Goal: Task Accomplishment & Management: Use online tool/utility

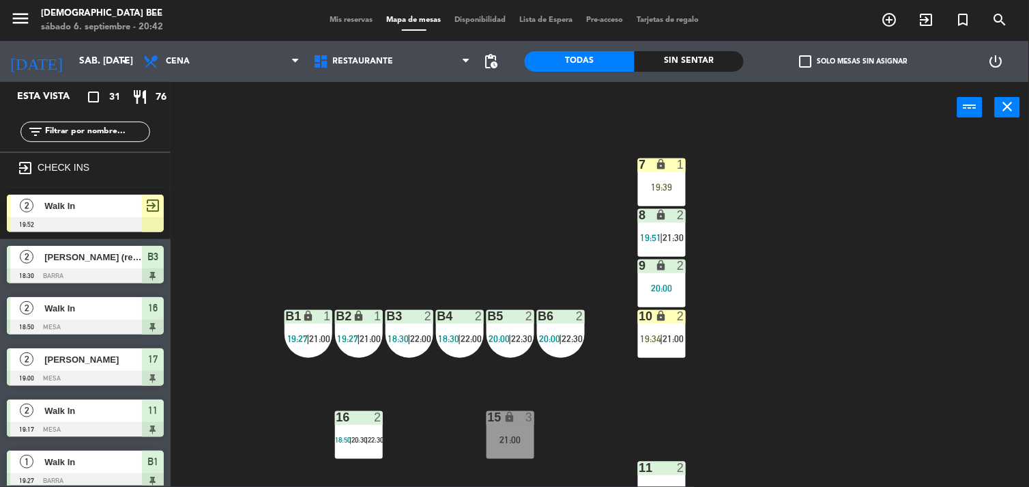
scroll to position [121, 0]
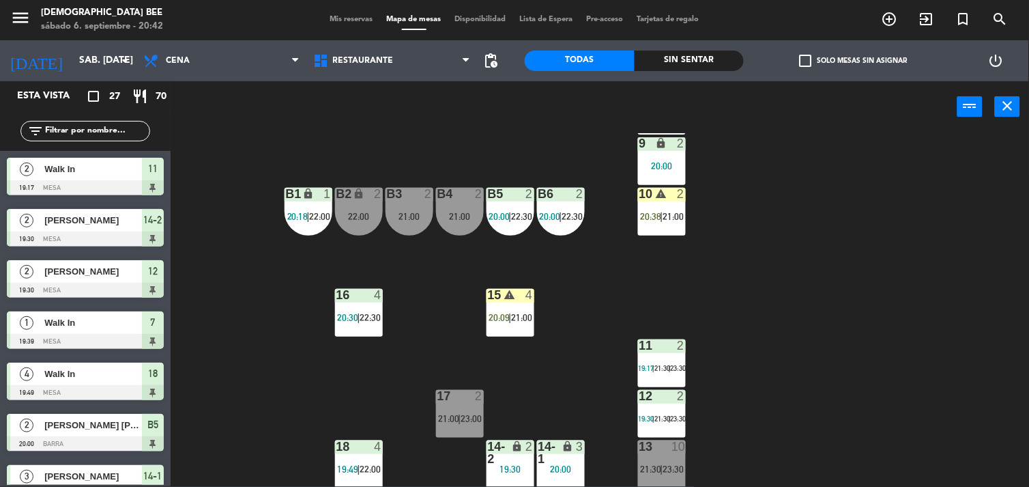
click at [459, 206] on div "B4 2 21:00" at bounding box center [460, 212] width 48 height 48
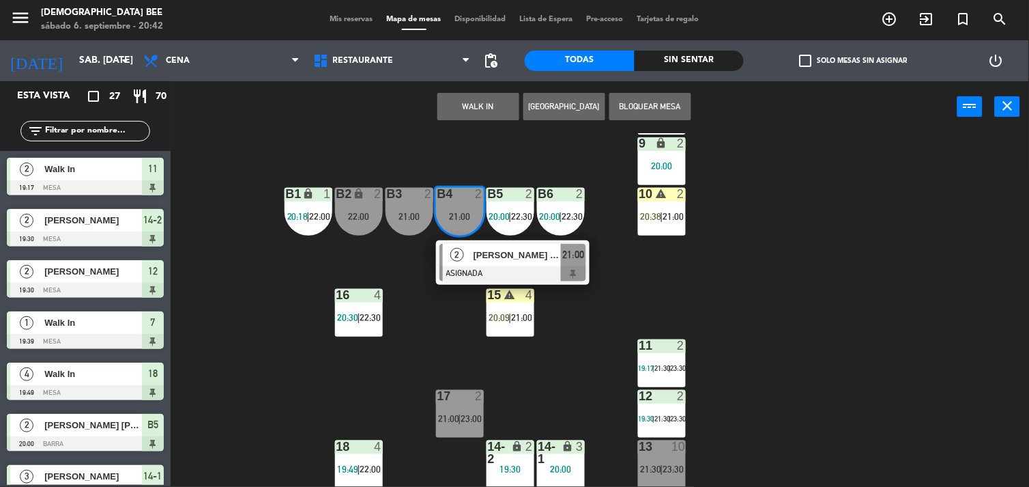
click at [875, 304] on div "7 lock 1 19:39 8 warning 2 20:36 | 21:30 9 lock 2 20:00 B1 lock 1 20:18 | 22:00…" at bounding box center [605, 309] width 848 height 353
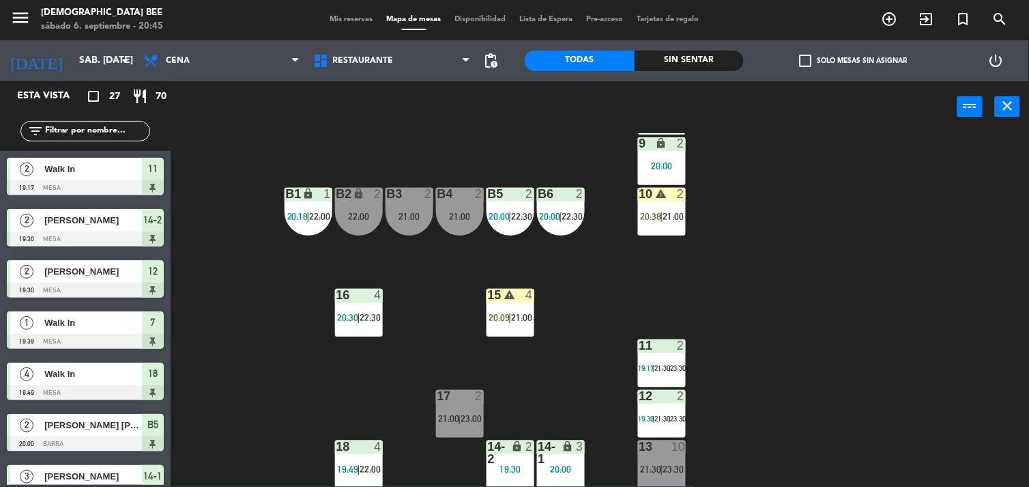
click at [987, 339] on div "7 lock 1 19:39 8 warning 2 20:36 | 21:30 9 lock 2 20:00 B1 lock 1 20:18 | 22:00…" at bounding box center [605, 309] width 848 height 353
click at [783, 240] on div "7 lock 1 19:39 8 warning 2 20:36 | 21:30 9 lock 2 20:00 B1 lock 1 20:18 | 22:00…" at bounding box center [605, 309] width 848 height 353
click at [313, 202] on div "B1 lock 1 20:18 | 22:00" at bounding box center [309, 212] width 48 height 48
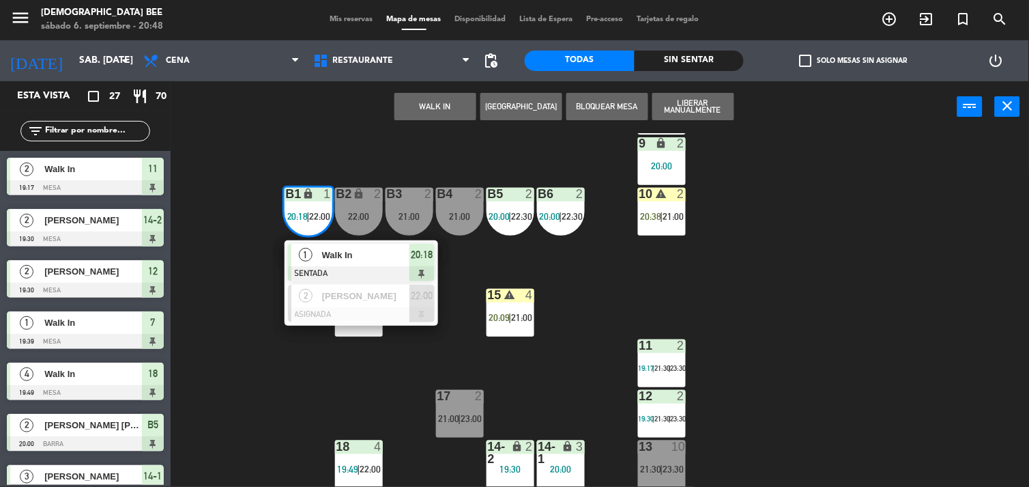
click at [803, 278] on div "7 lock 1 19:39 8 warning 2 20:36 | 21:30 9 lock 2 20:00 B1 lock 1 20:18 | 22:00…" at bounding box center [605, 309] width 848 height 353
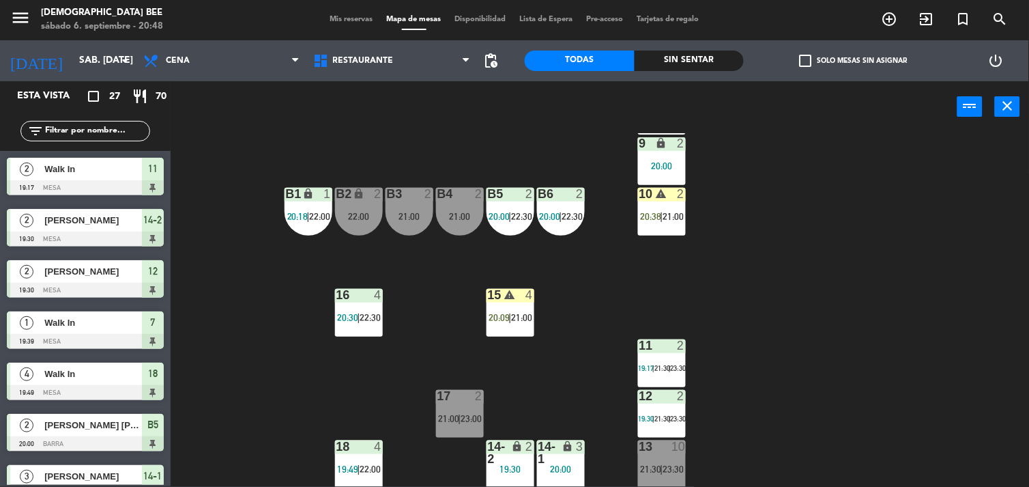
click at [581, 226] on div "B6 2 20:00 | 22:30" at bounding box center [561, 212] width 48 height 48
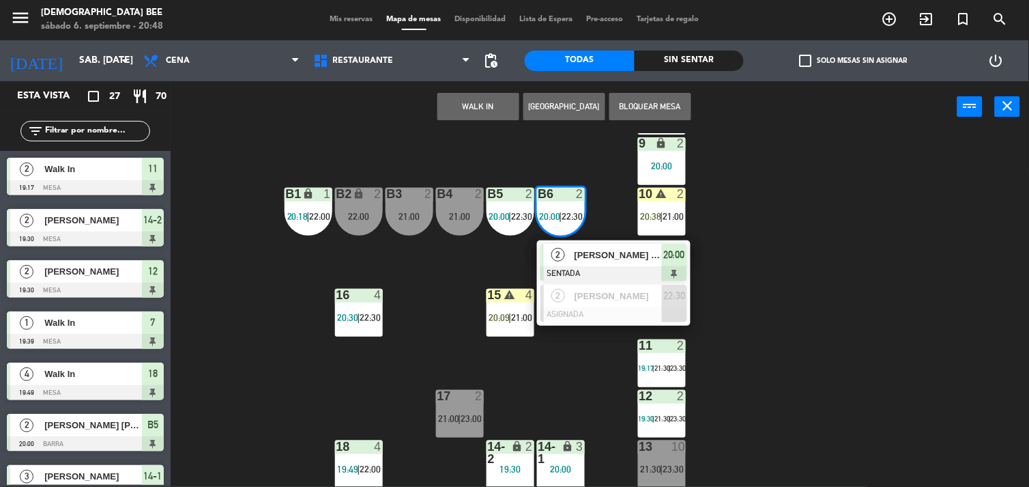
click at [830, 262] on div "7 lock 1 19:39 8 warning 2 20:36 | 21:30 9 lock 2 20:00 B1 lock 1 20:18 | 22:00…" at bounding box center [605, 309] width 848 height 353
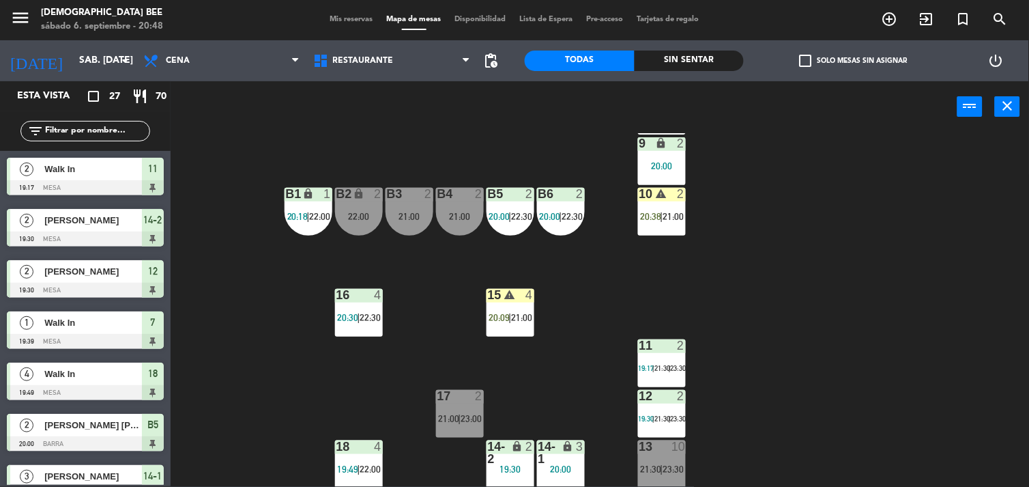
click at [431, 200] on div "B3 2" at bounding box center [410, 195] width 48 height 14
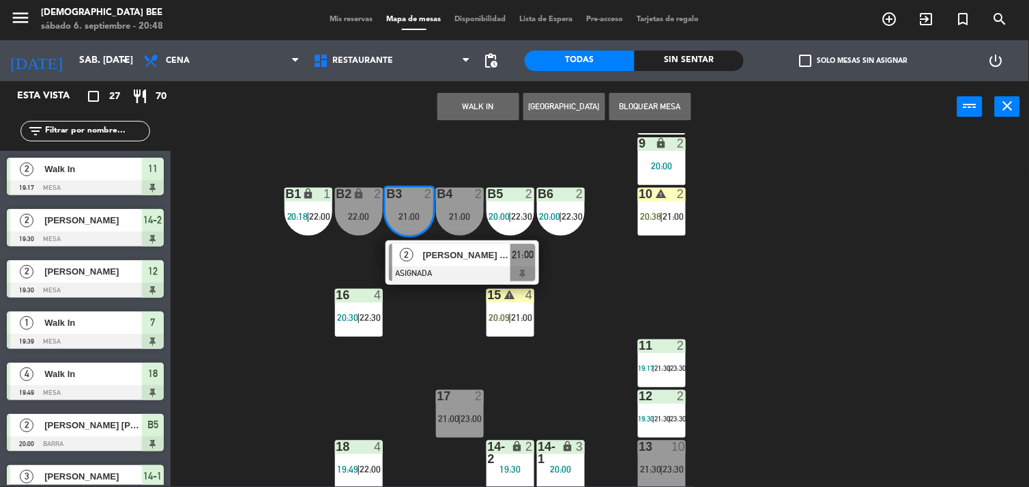
click at [298, 292] on div "7 lock 1 19:39 8 warning 2 20:36 | 21:30 9 lock 2 20:00 B1 lock 1 20:18 | 22:00…" at bounding box center [605, 309] width 848 height 353
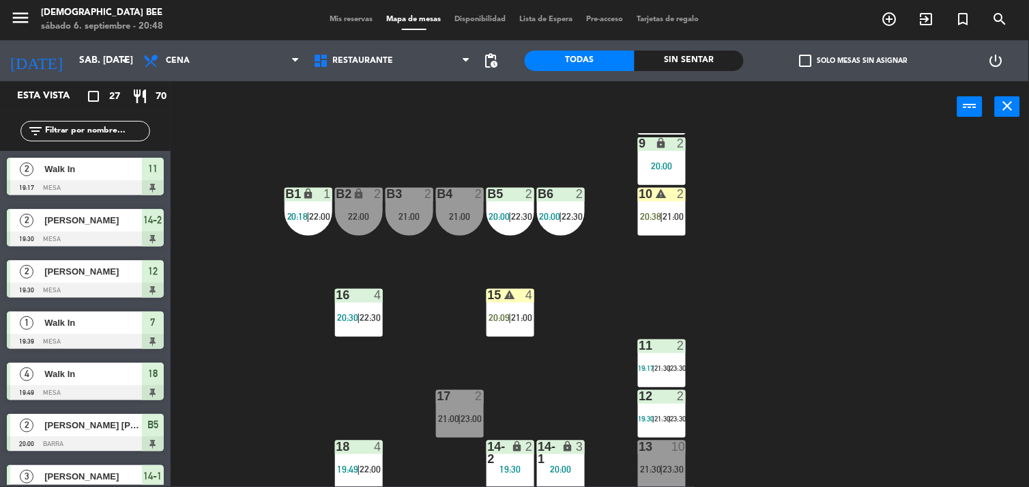
click at [474, 213] on div "21:00" at bounding box center [460, 217] width 48 height 10
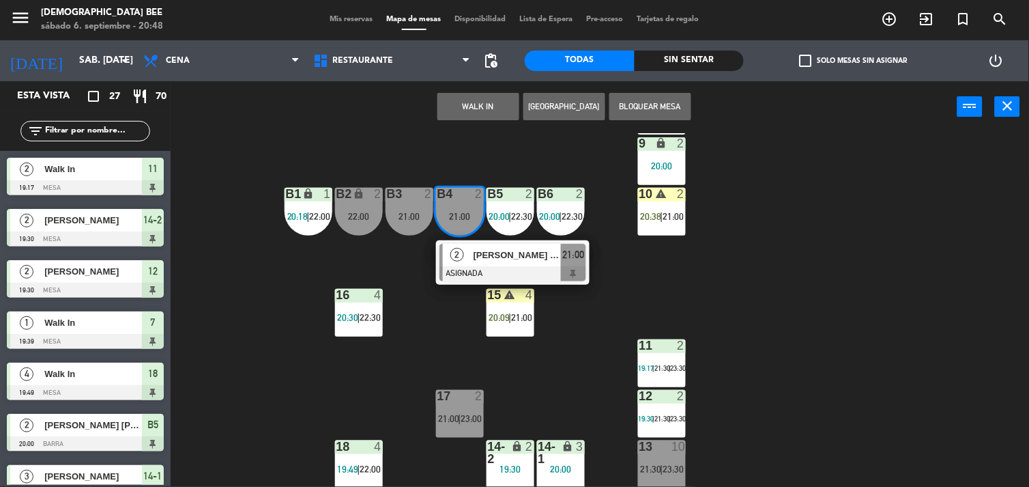
click at [820, 264] on div "7 lock 1 19:39 8 warning 2 20:36 | 21:30 9 lock 2 20:00 B1 lock 1 20:18 | 22:00…" at bounding box center [605, 309] width 848 height 353
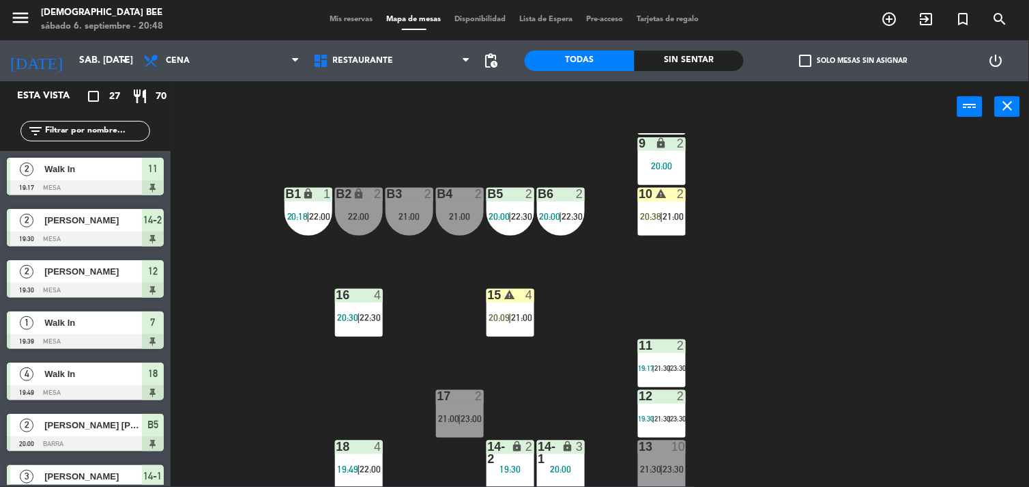
click at [652, 463] on span "21:30" at bounding box center [651, 468] width 21 height 11
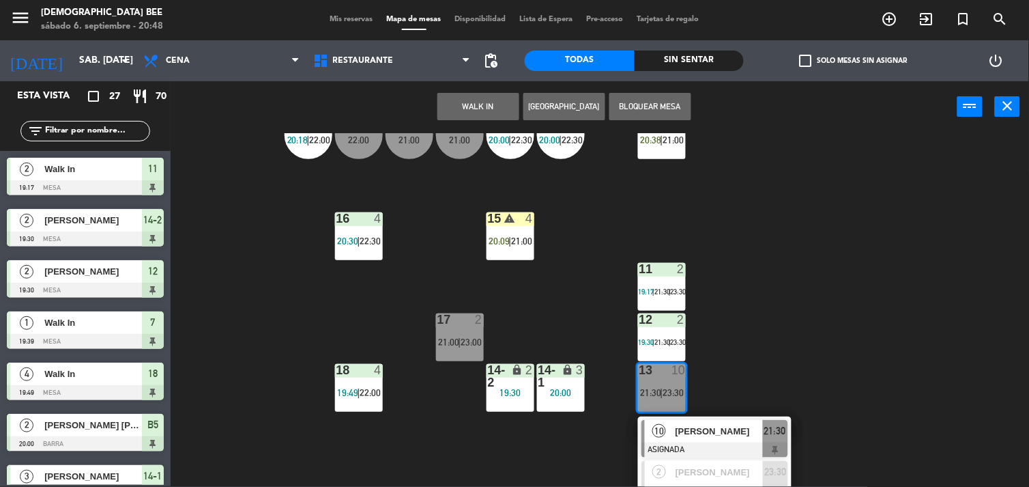
click at [790, 253] on div "7 lock 1 19:39 8 warning 2 20:36 | 21:30 9 lock 2 20:00 B1 lock 1 20:18 | 22:00…" at bounding box center [605, 309] width 848 height 353
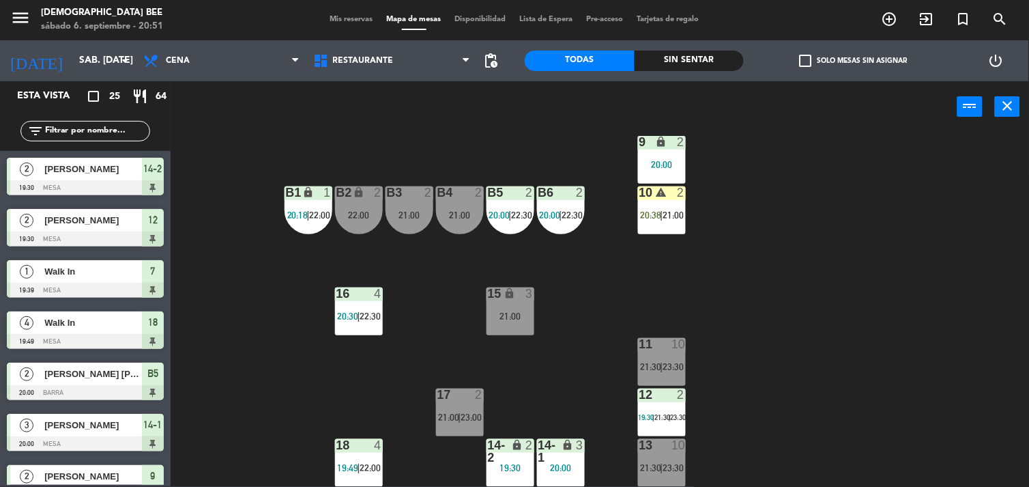
click at [1026, 218] on div "7 lock 1 19:39 8 warning 2 20:36 | 21:30 9 lock 2 20:00 B1 lock 1 20:18 | 22:00…" at bounding box center [605, 309] width 848 height 353
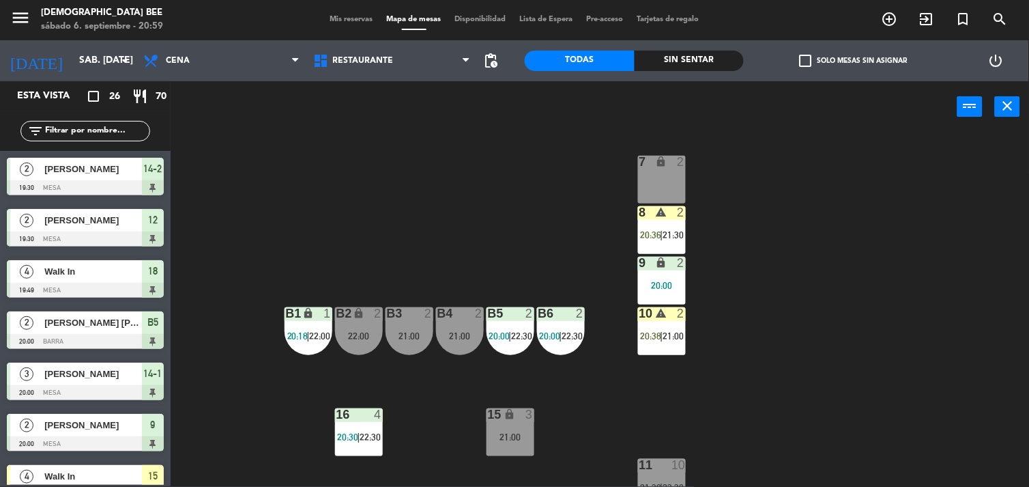
scroll to position [0, 0]
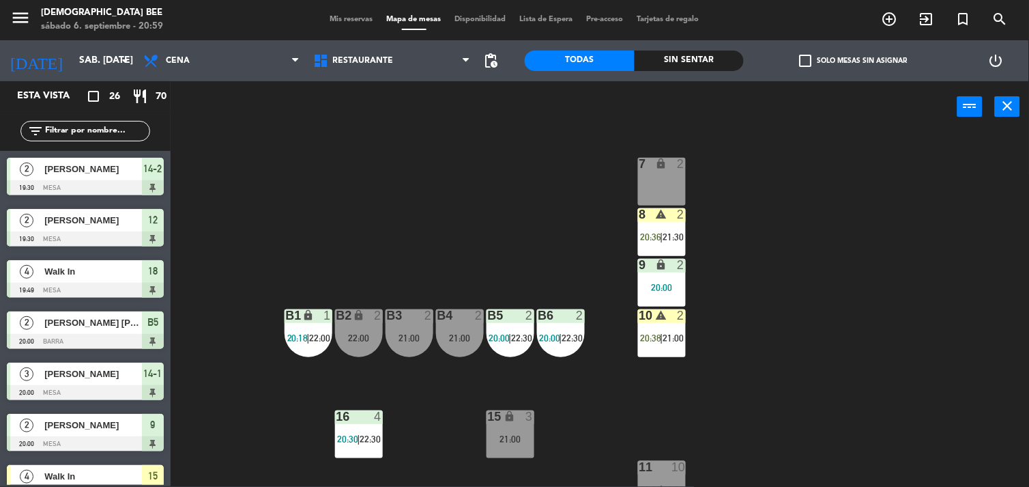
click at [693, 236] on div "7 lock 2 8 warning 2 20:36 | 21:30 9 lock 2 20:00 B1 lock 1 20:18 | 22:00 B2 lo…" at bounding box center [605, 309] width 848 height 353
click at [678, 243] on div "8 warning 2 20:36 | 21:30" at bounding box center [662, 232] width 48 height 48
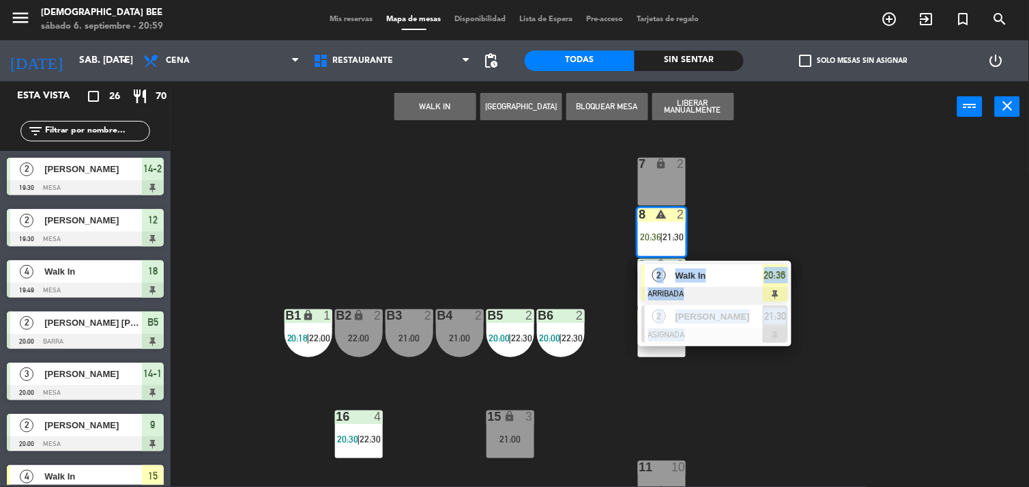
click at [740, 283] on div "Walk In" at bounding box center [718, 275] width 89 height 23
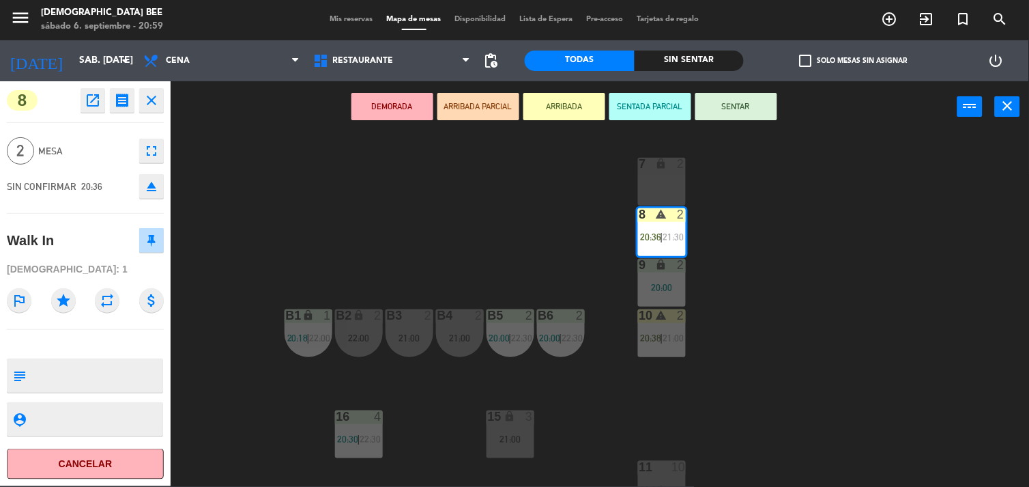
click at [766, 106] on button "SENTAR" at bounding box center [736, 106] width 82 height 27
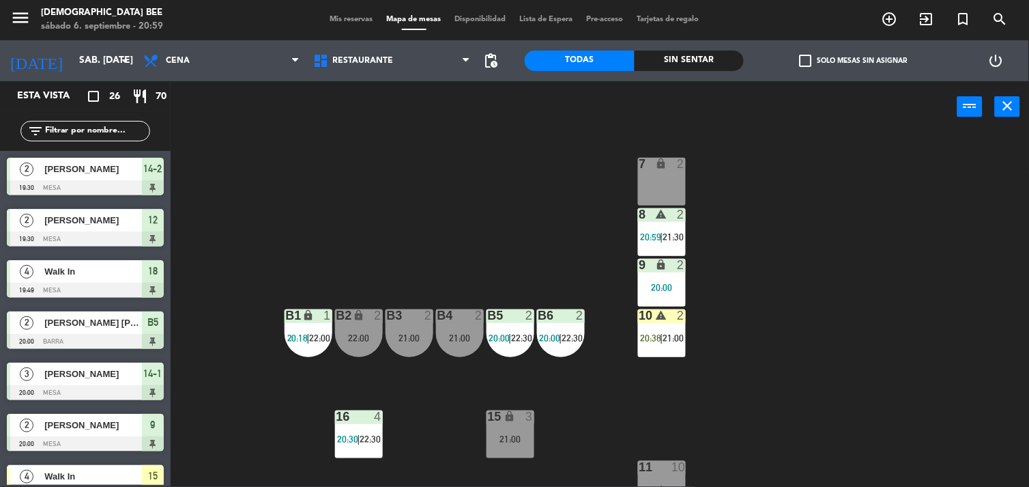
scroll to position [1, 0]
click at [797, 310] on div "7 lock 2 8 warning 2 20:59 | 21:30 9 lock 2 20:00 B1 lock 1 20:18 | 22:00 B2 lo…" at bounding box center [605, 309] width 848 height 353
click at [640, 345] on div "10 warning 2 20:38 | 21:00" at bounding box center [662, 333] width 48 height 48
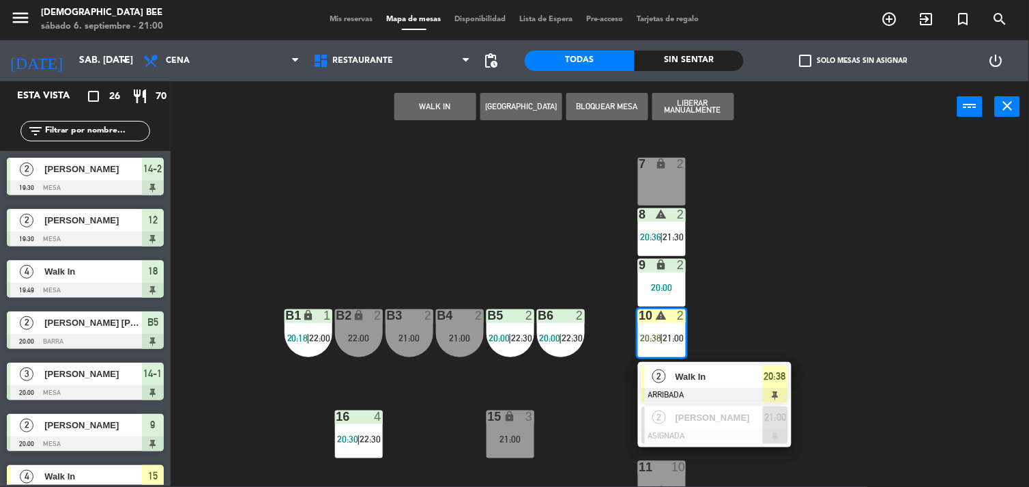
click at [691, 379] on span "Walk In" at bounding box center [719, 376] width 87 height 14
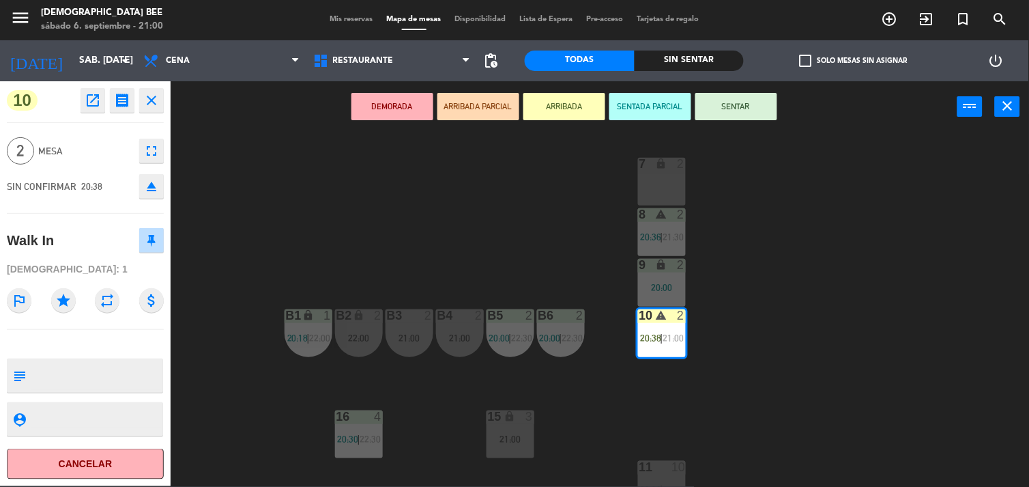
click at [758, 105] on button "SENTAR" at bounding box center [736, 106] width 82 height 27
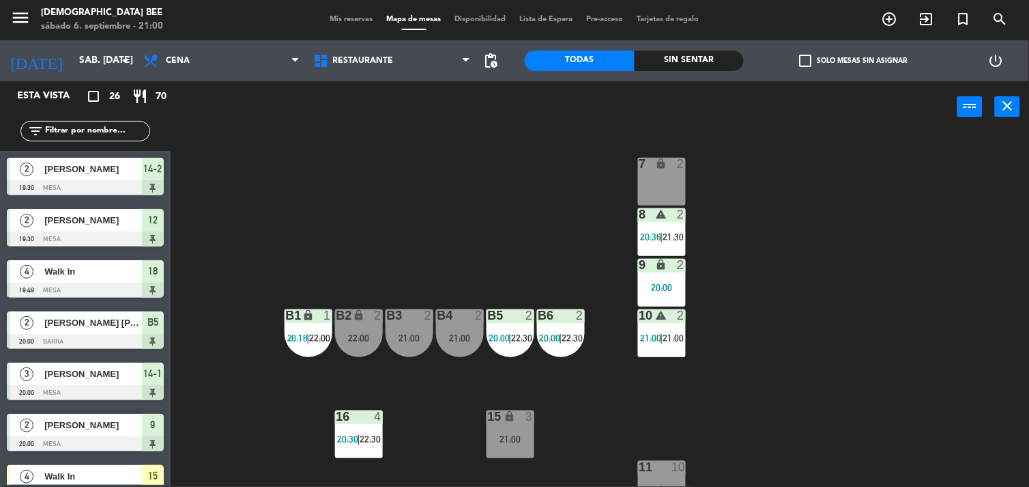
click at [788, 297] on div "7 lock 2 8 warning 2 20:36 | 21:30 9 lock 2 20:00 B1 lock 1 20:18 | 22:00 B2 lo…" at bounding box center [605, 309] width 848 height 353
click at [460, 340] on div "21:00" at bounding box center [460, 338] width 48 height 10
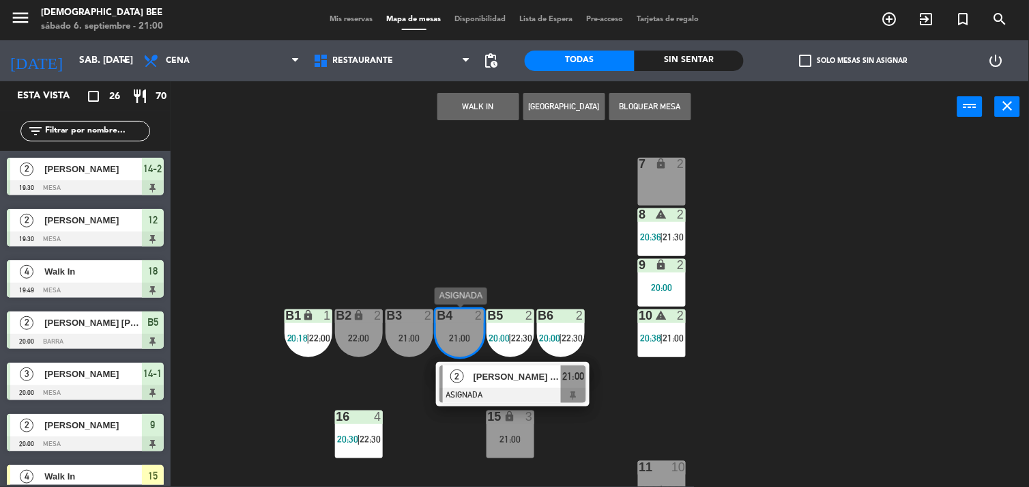
click at [491, 390] on div at bounding box center [512, 395] width 147 height 15
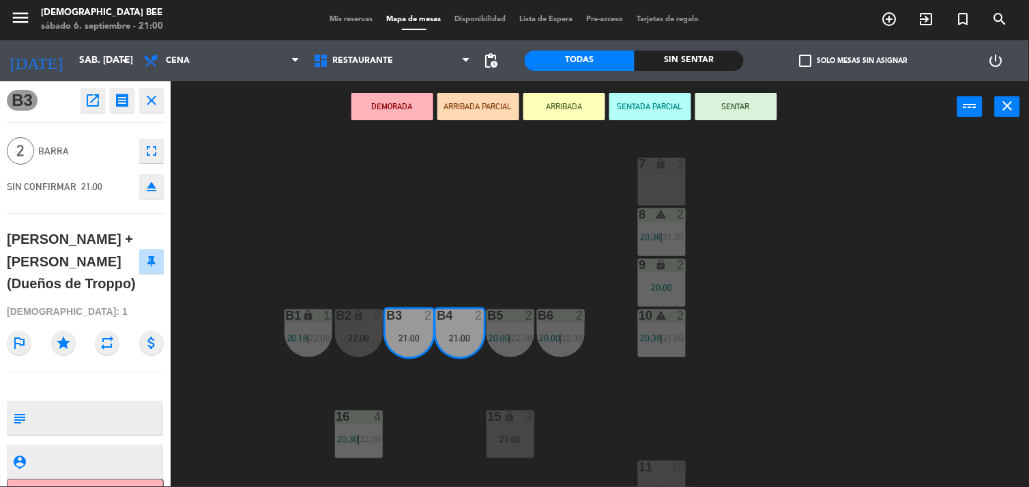
click at [482, 203] on div "7 lock 2 8 warning 2 20:36 | 21:30 9 lock 2 20:00 B1 lock 1 20:18 | 22:00 B2 lo…" at bounding box center [605, 309] width 848 height 353
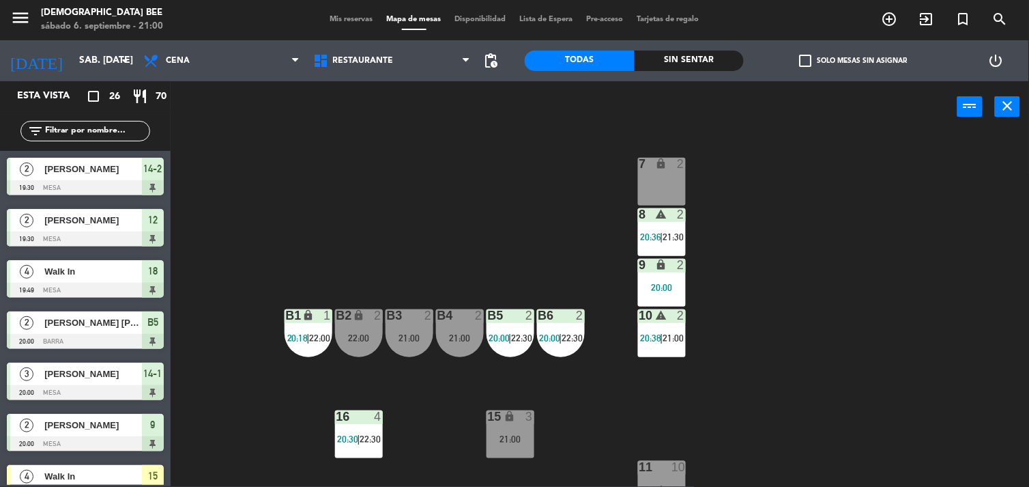
drag, startPoint x: 356, startPoint y: 346, endPoint x: 356, endPoint y: 355, distance: 8.9
click at [353, 347] on div "B2 lock 2 22:00" at bounding box center [359, 333] width 48 height 48
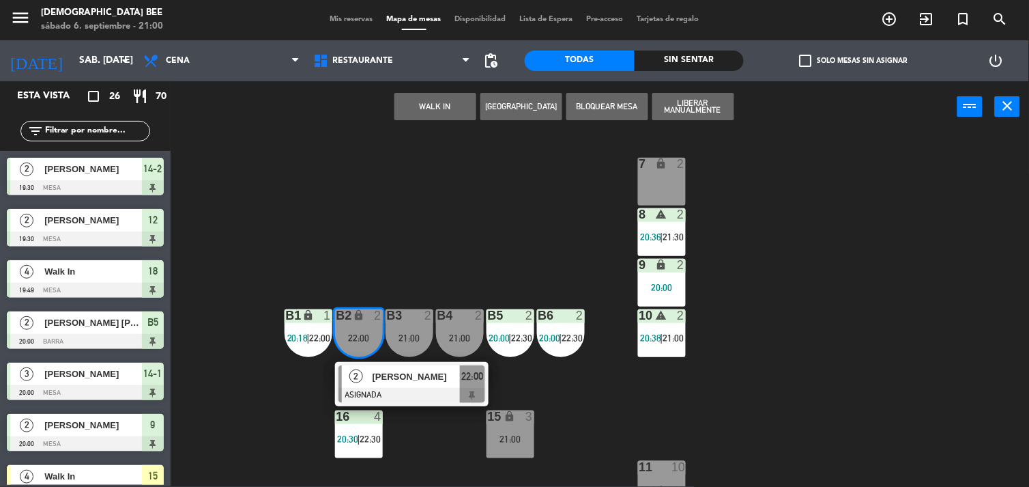
click at [1028, 380] on html "close × [DEMOGRAPHIC_DATA] Bee × chrome_reader_mode Listado de Reservas account…" at bounding box center [514, 243] width 1029 height 487
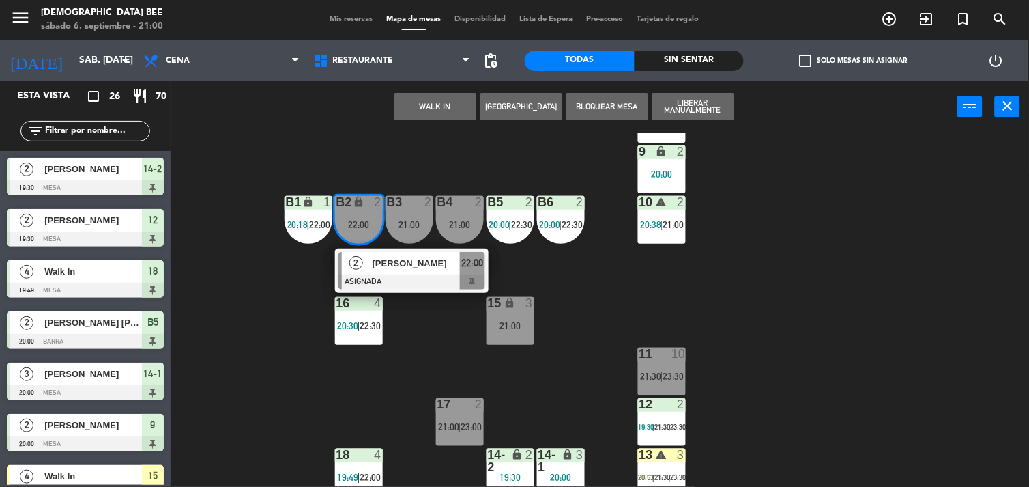
scroll to position [121, 0]
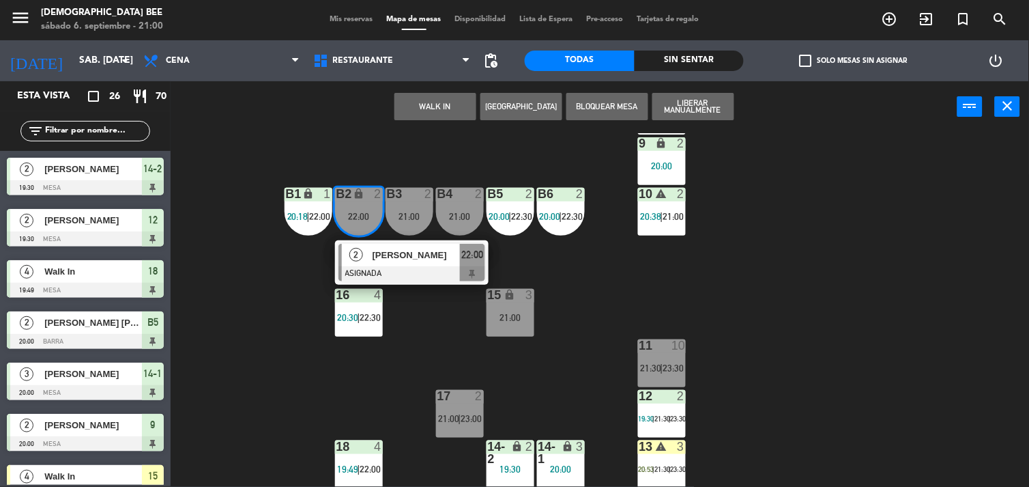
click at [781, 358] on div "7 lock 2 8 warning 2 20:36 | 21:30 9 lock 2 20:00 B1 lock 1 20:18 | 22:00 B2 lo…" at bounding box center [605, 309] width 848 height 353
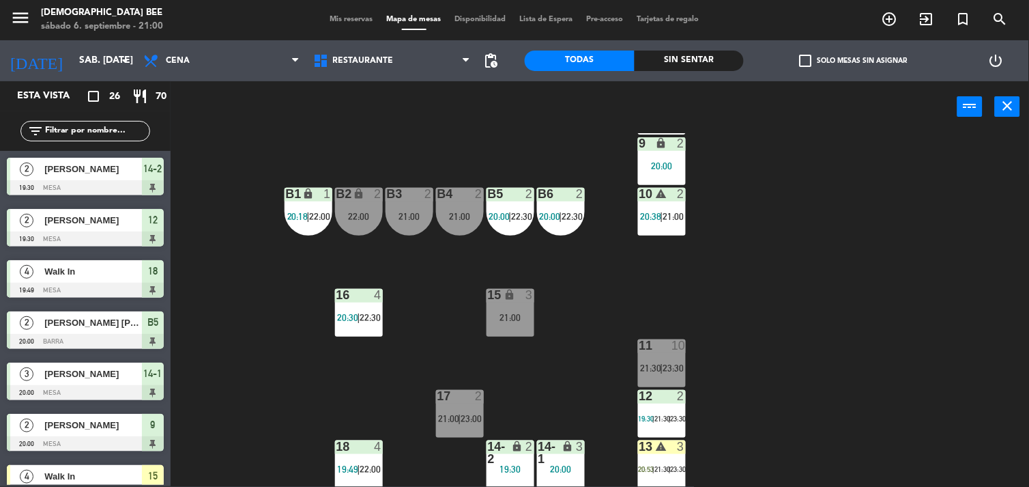
click at [532, 319] on div "21:00" at bounding box center [511, 318] width 48 height 10
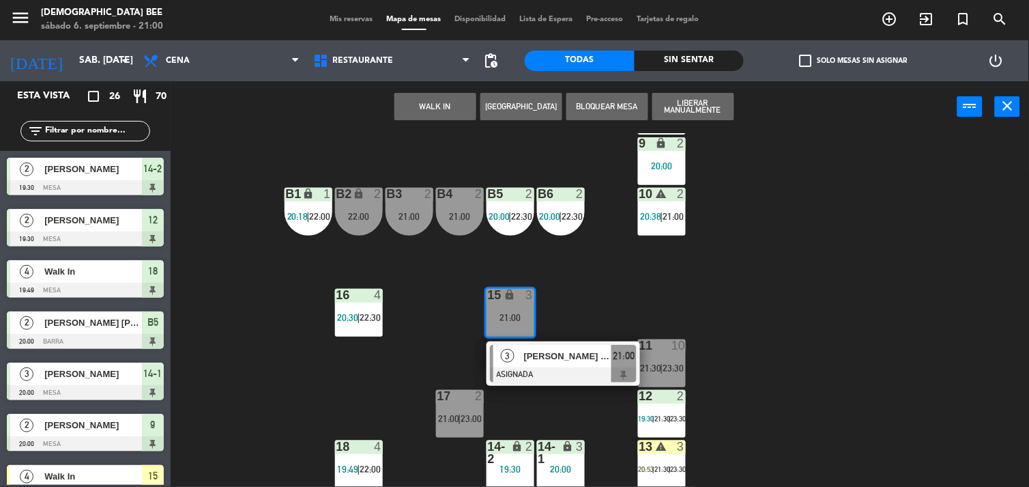
click at [564, 307] on div "7 lock 2 8 warning 2 20:36 | 21:30 9 lock 2 20:00 B1 lock 1 20:18 | 22:00 B2 lo…" at bounding box center [605, 309] width 848 height 353
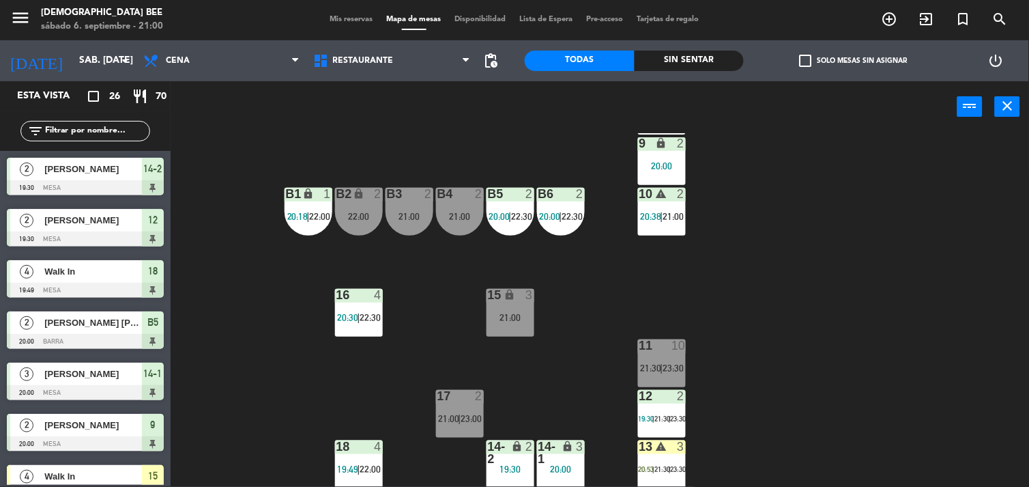
click at [457, 424] on div "17 2 21:00 | 23:00" at bounding box center [460, 414] width 48 height 48
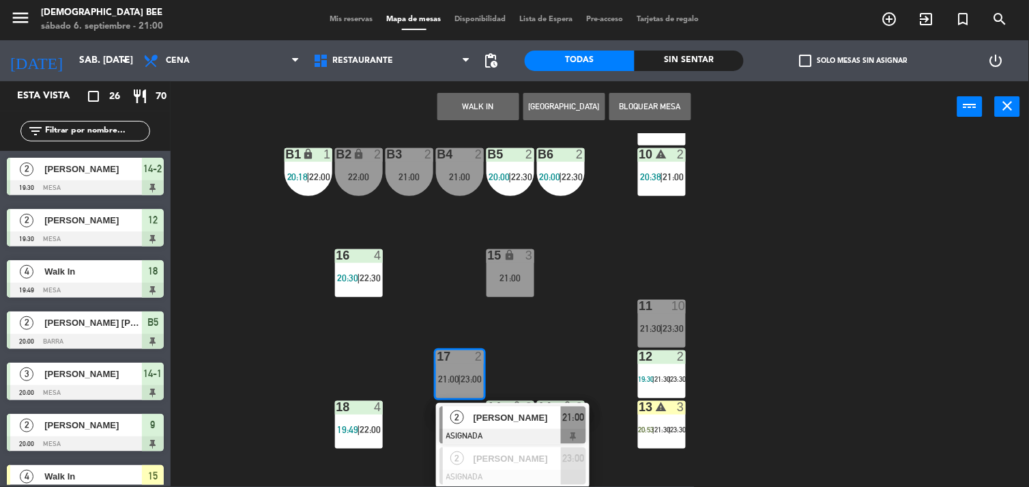
click at [255, 357] on div "7 lock 2 8 warning 2 20:36 | 21:30 9 lock 2 20:00 B1 lock 1 20:18 | 22:00 B2 lo…" at bounding box center [605, 309] width 848 height 353
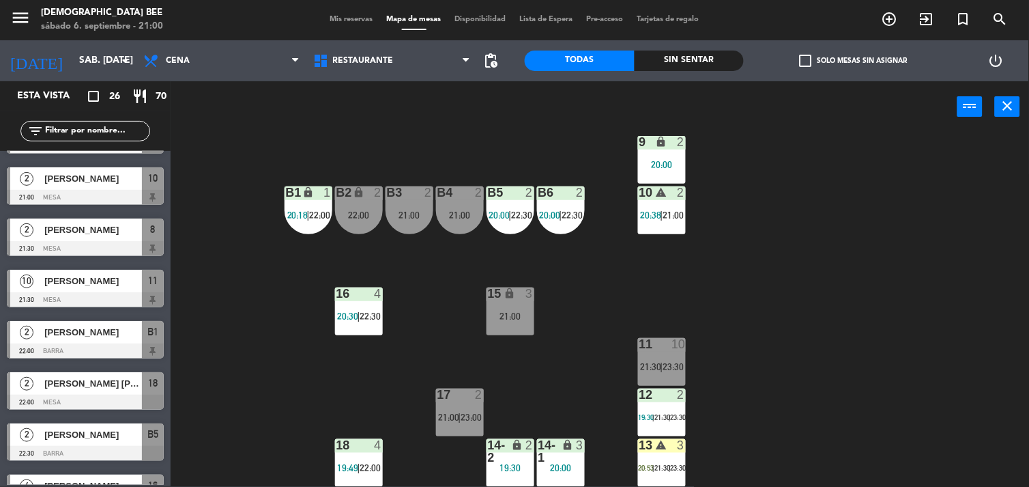
scroll to position [910, 0]
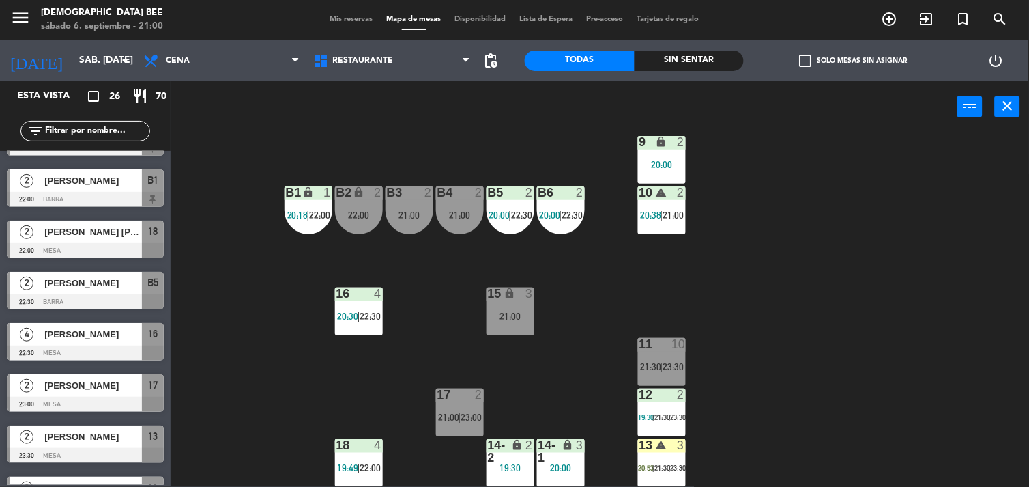
click at [98, 339] on span "[PERSON_NAME]" at bounding box center [93, 334] width 98 height 14
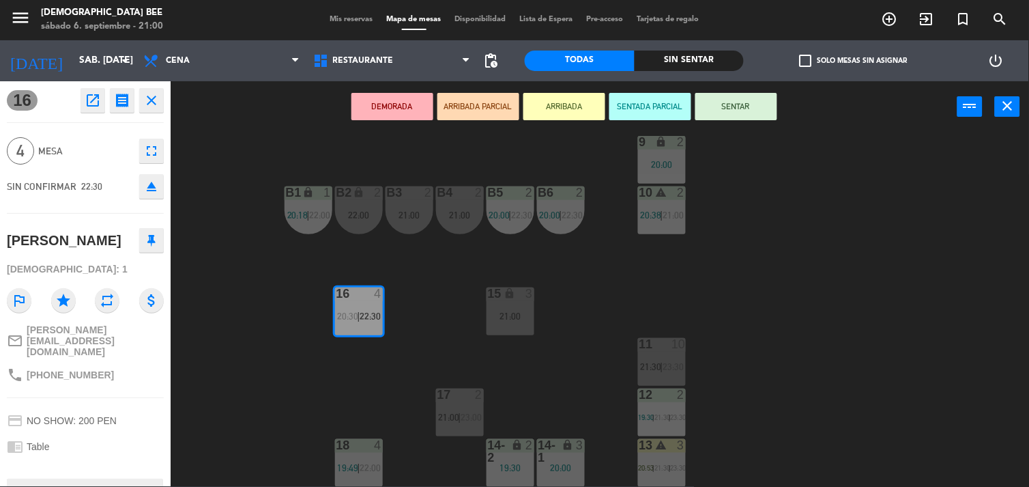
click at [289, 303] on div "7 lock 2 8 warning 2 20:36 | 21:30 9 lock 2 20:00 B1 lock 1 20:18 | 22:00 B2 lo…" at bounding box center [605, 309] width 848 height 353
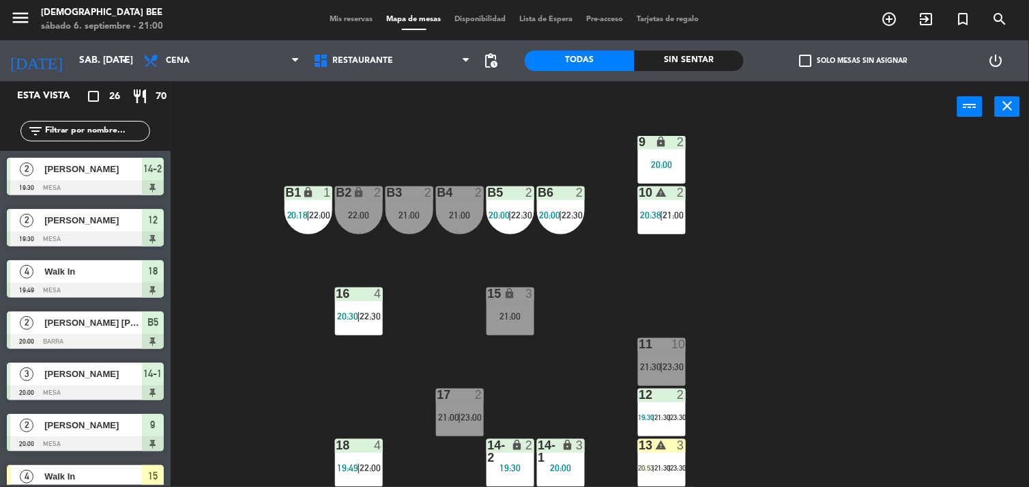
scroll to position [216, 0]
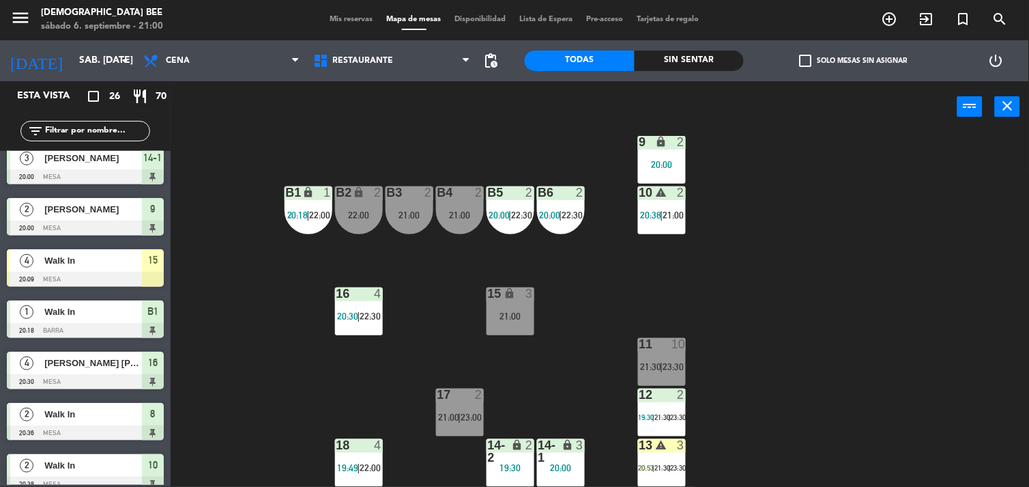
click at [343, 316] on span "20:30" at bounding box center [348, 315] width 21 height 11
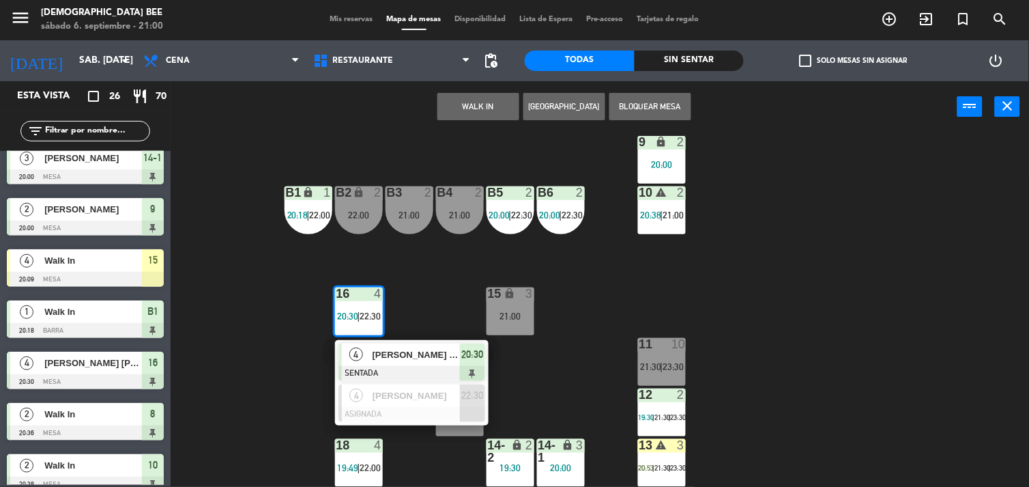
drag, startPoint x: 271, startPoint y: 385, endPoint x: 233, endPoint y: 369, distance: 40.7
click at [270, 385] on div "7 lock 2 8 warning 2 20:36 | 21:30 9 lock 2 20:00 B1 lock 1 20:18 | 22:00 B2 lo…" at bounding box center [605, 309] width 848 height 353
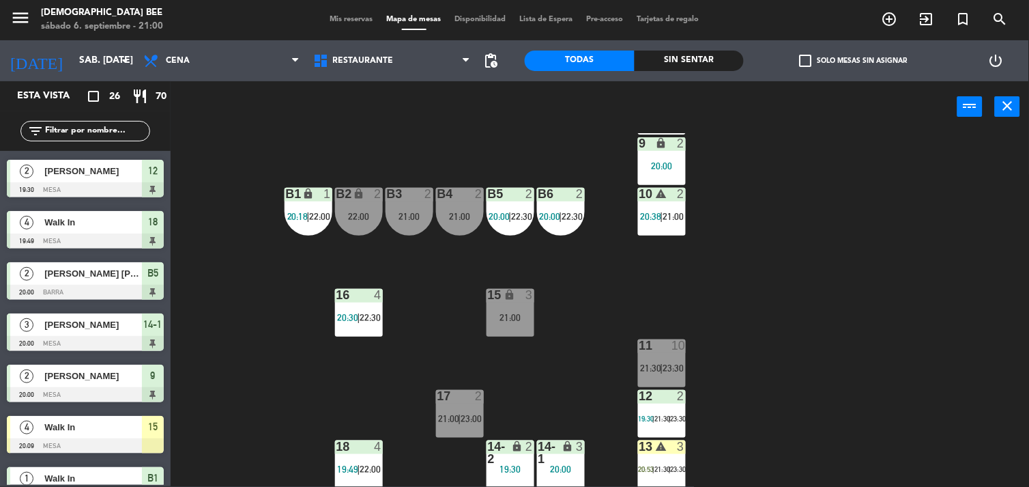
scroll to position [76, 0]
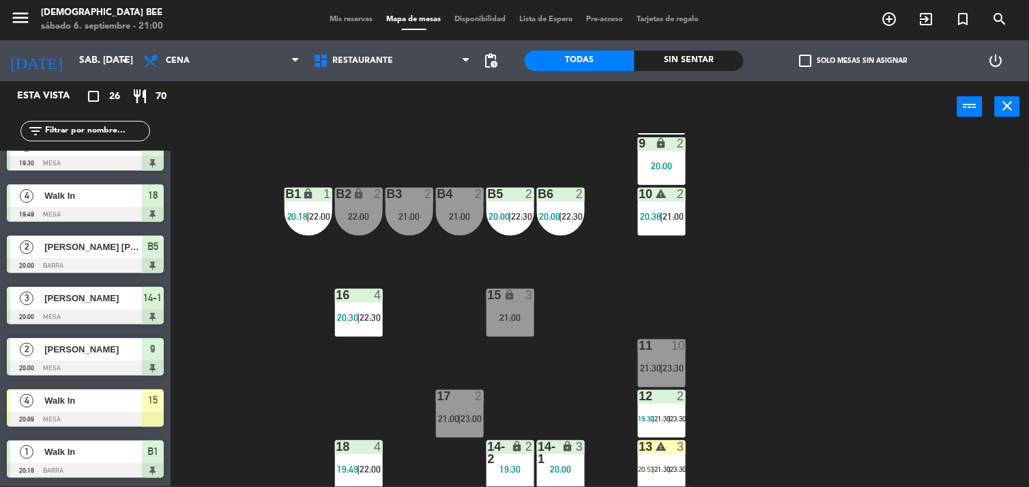
click at [850, 292] on div "7 lock 2 8 warning 2 20:36 | 21:30 9 lock 2 20:00 B1 lock 1 20:18 | 22:00 B2 lo…" at bounding box center [605, 309] width 848 height 353
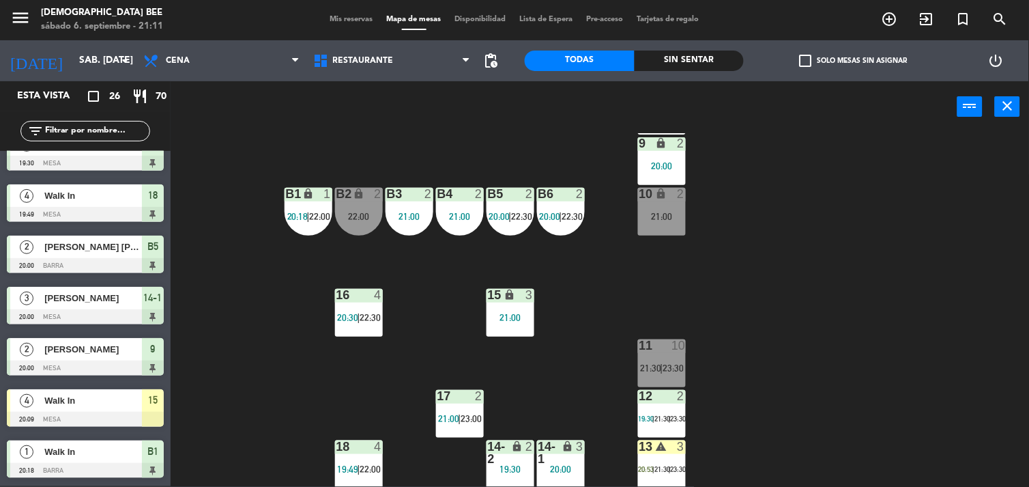
click at [463, 304] on div "7 lock 2 21:30 8 lock 2 20:36 9 lock 2 20:00 B1 lock 1 20:18 | 22:00 B2 lock 2 …" at bounding box center [605, 309] width 848 height 353
click at [500, 313] on div "21:00" at bounding box center [511, 318] width 48 height 10
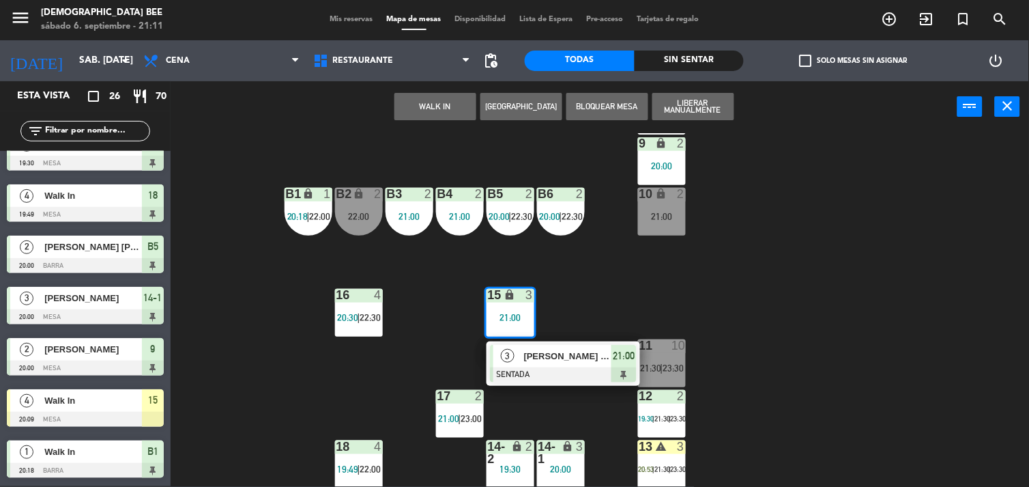
click at [724, 263] on div "7 lock 2 21:30 8 lock 2 20:36 9 lock 2 20:00 B1 lock 1 20:18 | 22:00 B2 lock 2 …" at bounding box center [605, 309] width 848 height 353
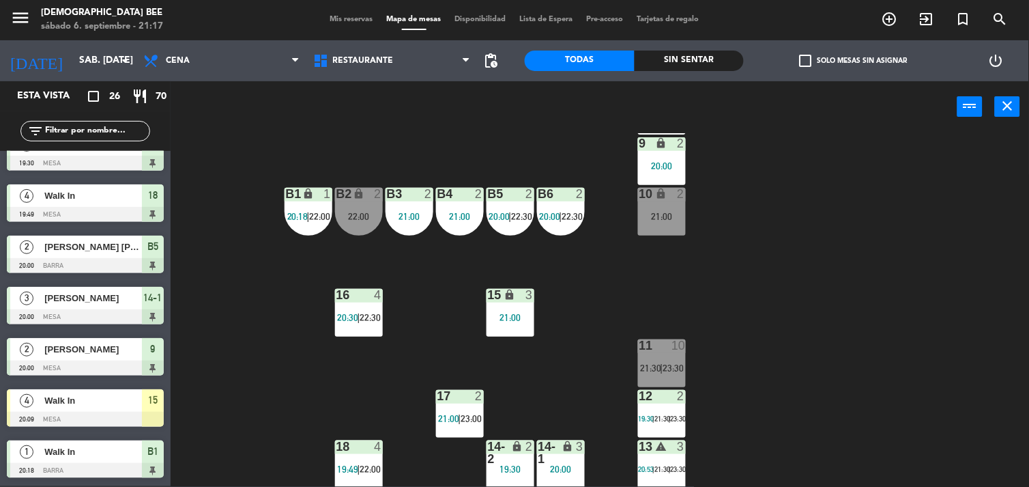
click at [891, 268] on div "7 lock 2 21:30 8 lock 2 20:36 9 lock 2 20:00 B1 lock 1 20:18 | 22:00 B2 lock 2 …" at bounding box center [605, 309] width 848 height 353
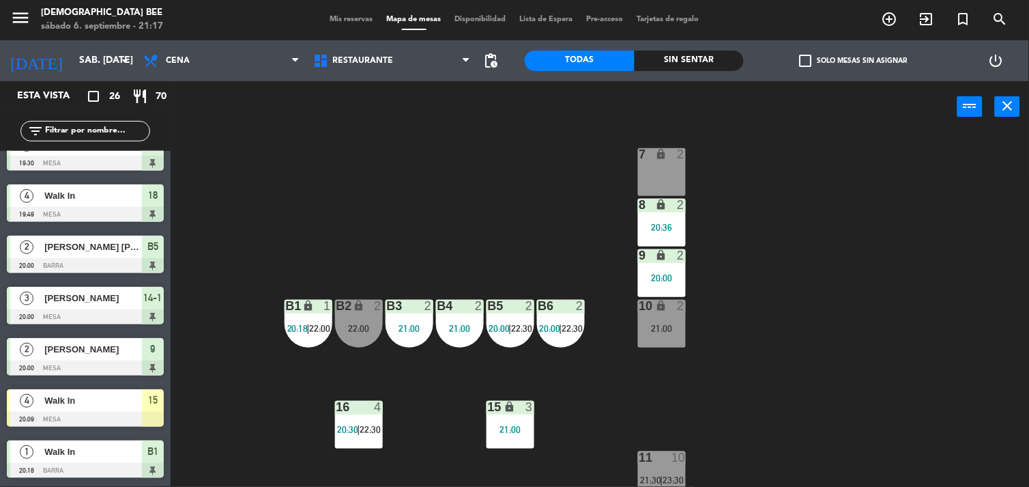
scroll to position [0, 0]
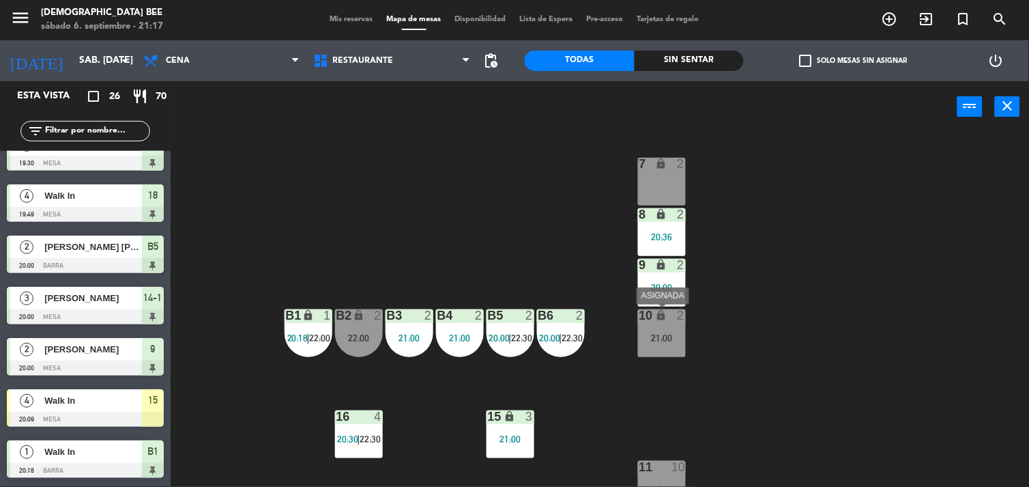
click at [656, 342] on div "21:00" at bounding box center [662, 338] width 48 height 10
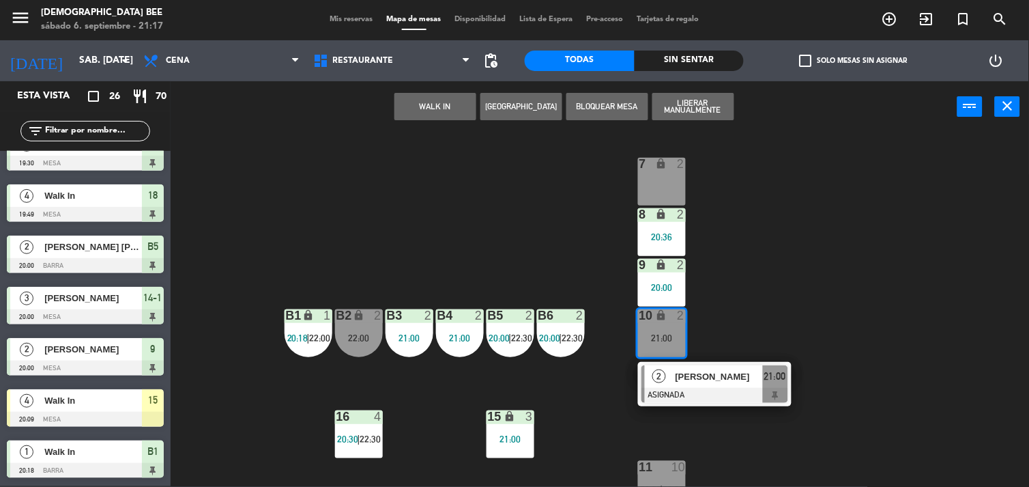
click at [553, 411] on div "7 lock 2 8 lock 2 20:36 9 lock 2 20:00 B1 lock 1 20:18 | 22:00 B2 lock 2 22:00 …" at bounding box center [605, 309] width 848 height 353
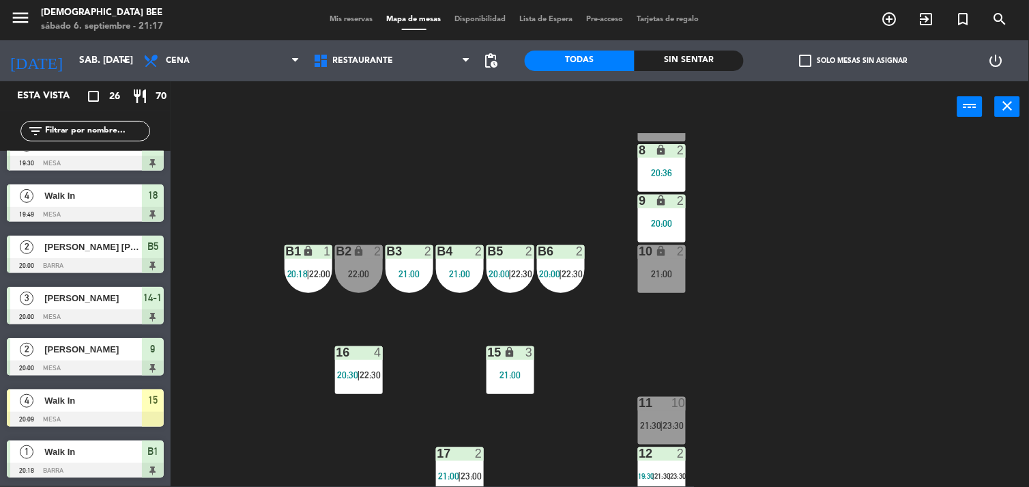
scroll to position [121, 0]
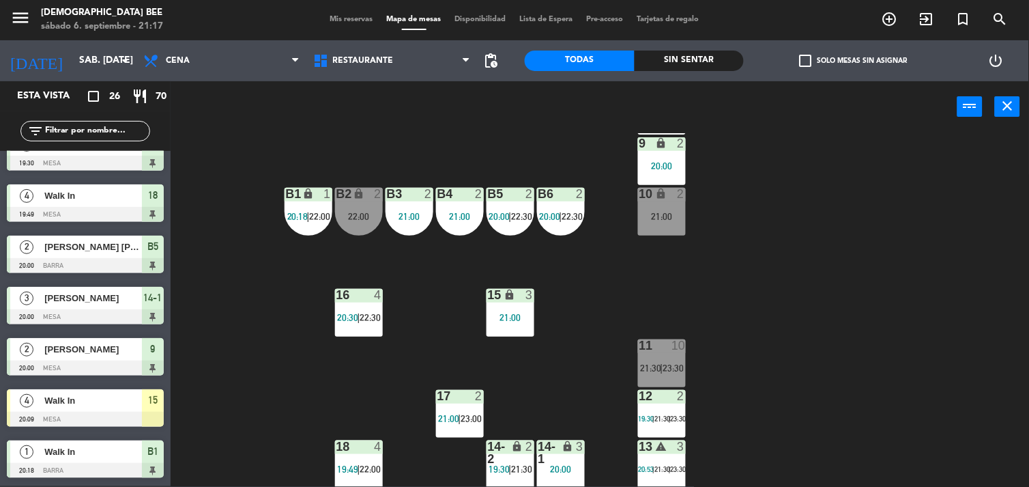
click at [366, 461] on div "18 4 19:49 | 22:00" at bounding box center [359, 464] width 48 height 48
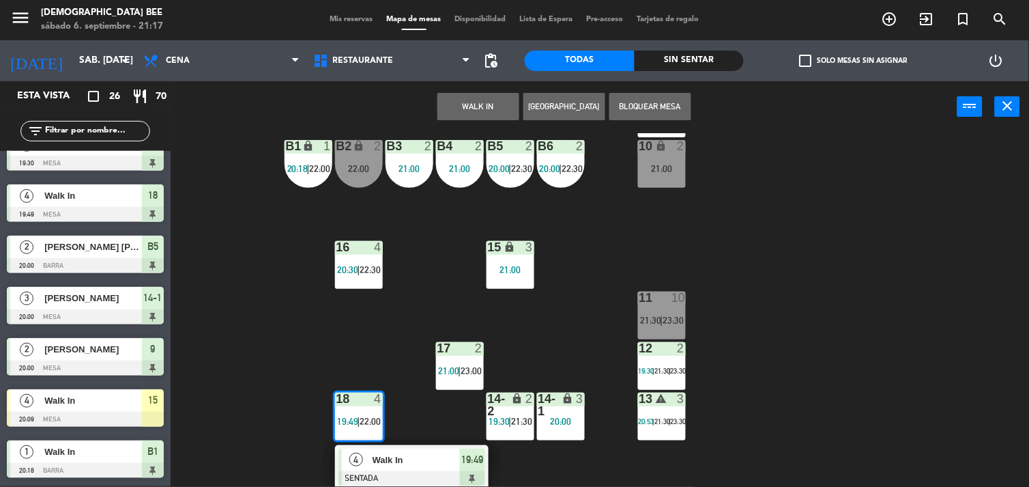
scroll to position [212, 0]
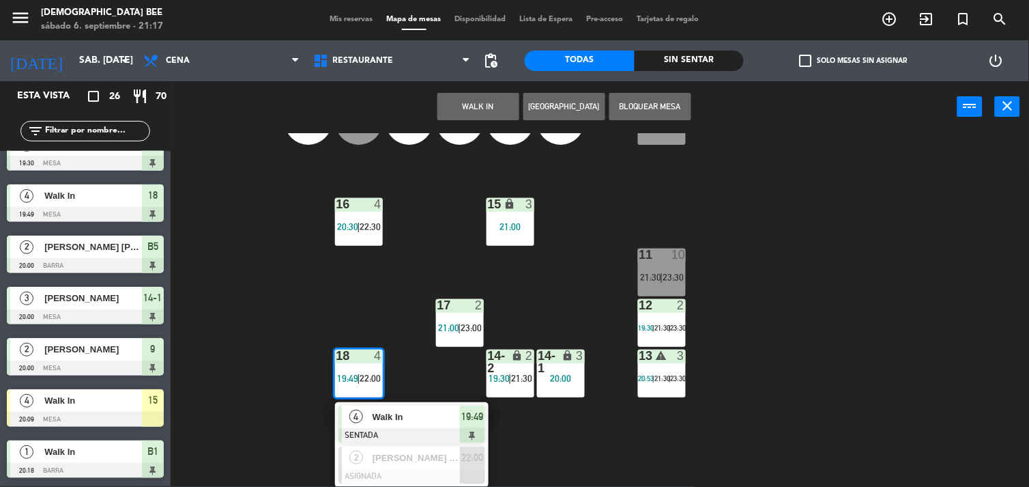
click at [538, 439] on div "7 lock 2 8 lock 2 20:36 9 lock 2 20:00 B1 lock 1 20:18 | 22:00 B2 lock 2 22:00 …" at bounding box center [605, 309] width 848 height 353
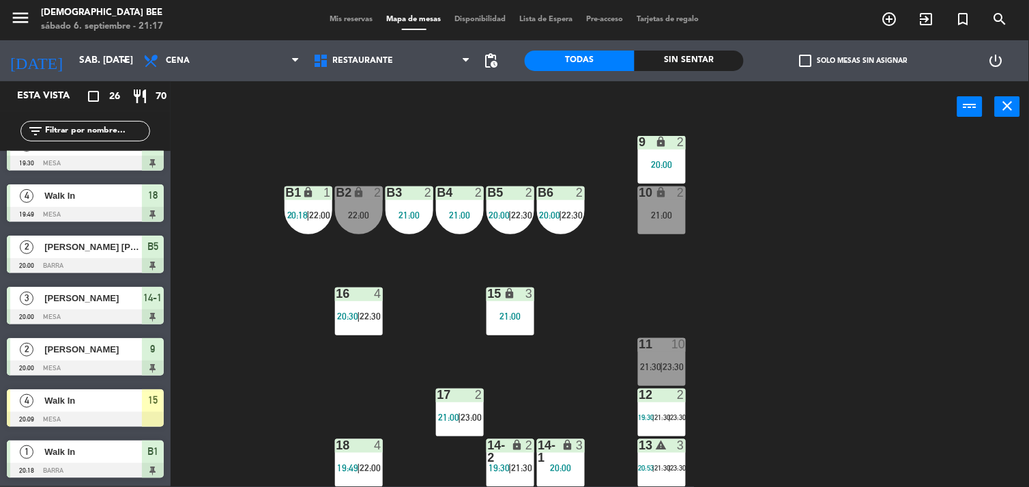
click at [509, 430] on div "7 lock 2 8 lock 2 20:36 9 lock 2 20:00 B1 lock 1 20:18 | 22:00 B2 lock 2 22:00 …" at bounding box center [605, 309] width 848 height 353
click at [517, 444] on icon "lock" at bounding box center [518, 445] width 12 height 12
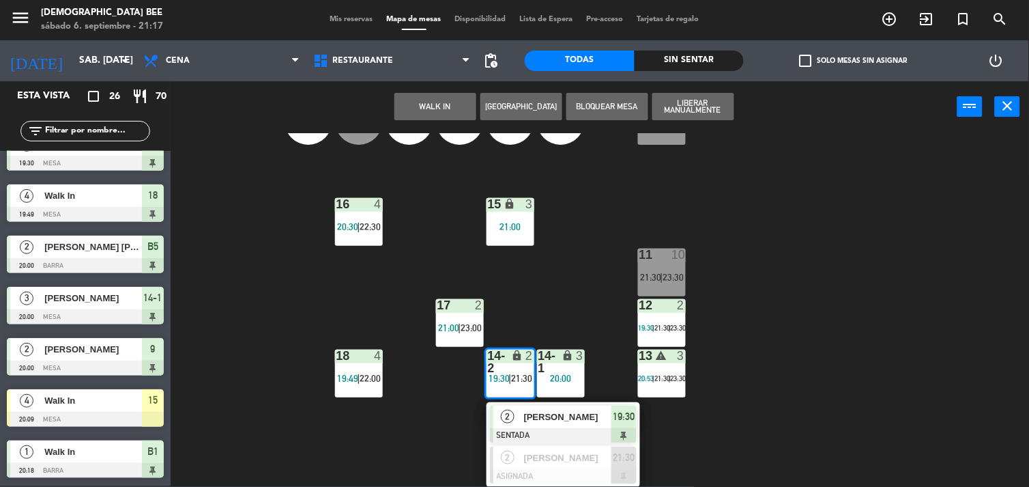
click at [778, 424] on div "7 lock 2 8 lock 2 20:36 9 lock 2 20:00 B1 lock 1 20:18 | 22:00 B2 lock 2 22:00 …" at bounding box center [605, 309] width 848 height 353
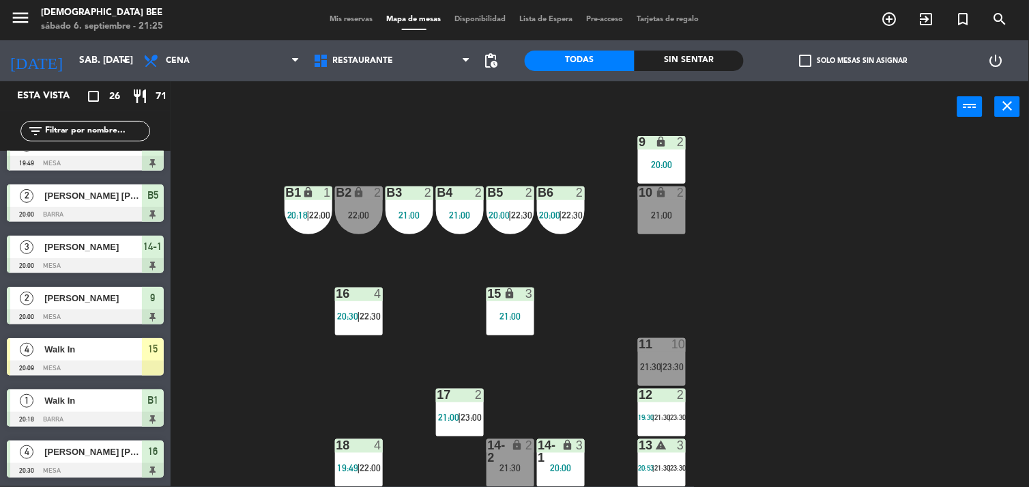
click at [919, 299] on div "7 lock 3 21:17 8 lock 2 20:36 9 lock 2 20:00 B1 lock 1 20:18 | 22:00 B2 lock 2 …" at bounding box center [605, 309] width 848 height 353
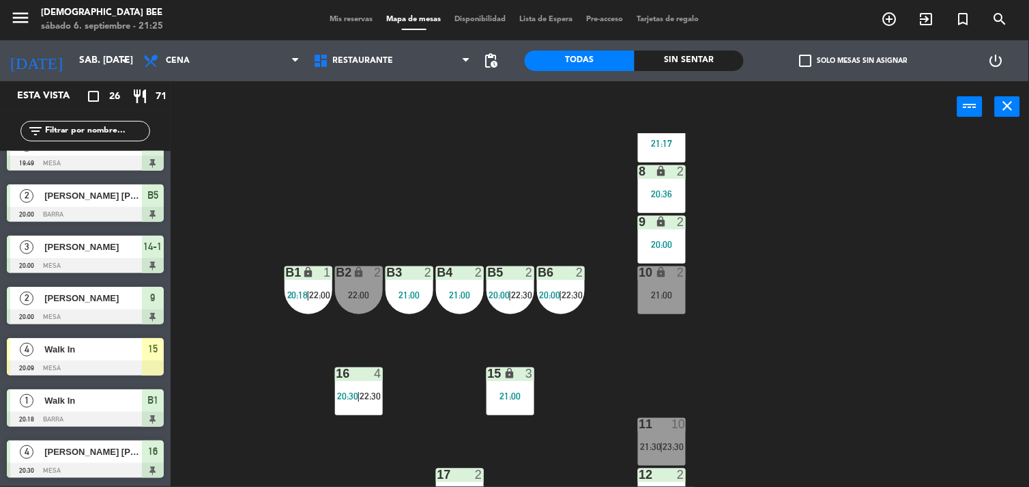
scroll to position [121, 0]
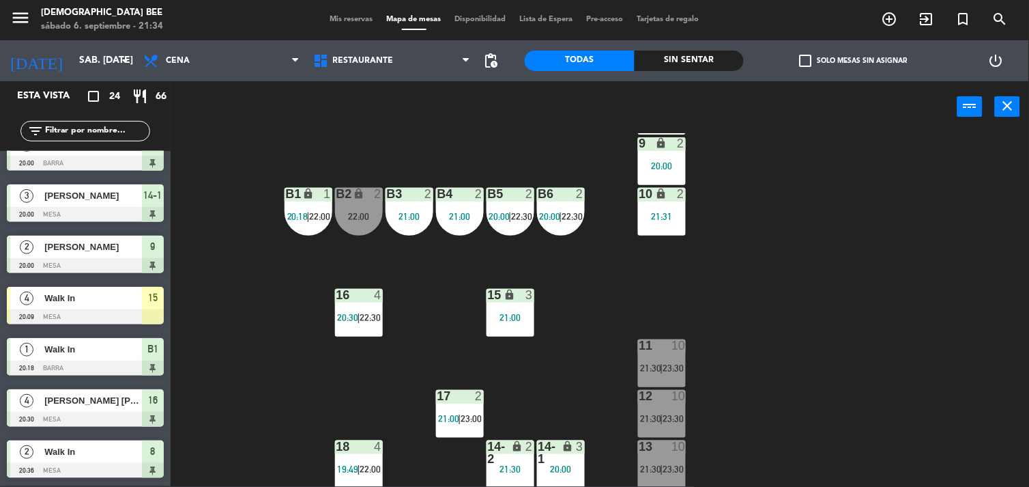
click at [917, 294] on div "7 lock 3 21:17 8 lock 2 20:36 9 lock 2 20:00 B1 lock 1 20:18 | 22:00 B2 lock 2 …" at bounding box center [605, 309] width 848 height 353
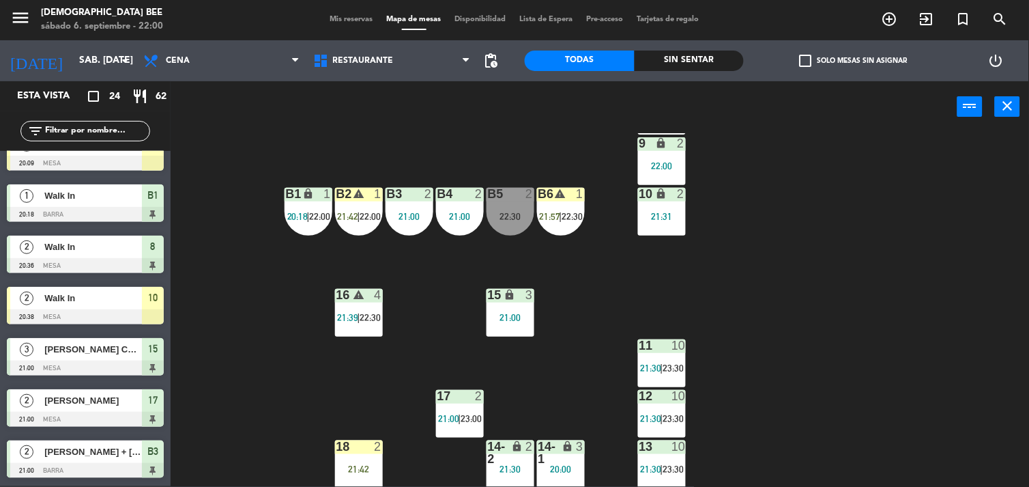
click at [747, 262] on div "7 lock 3 21:17 8 lock 2 20:36 9 lock 2 22:00 B1 lock 1 20:18 | 22:00 B2 warning…" at bounding box center [605, 309] width 848 height 353
click at [521, 216] on div "22:30" at bounding box center [511, 217] width 48 height 10
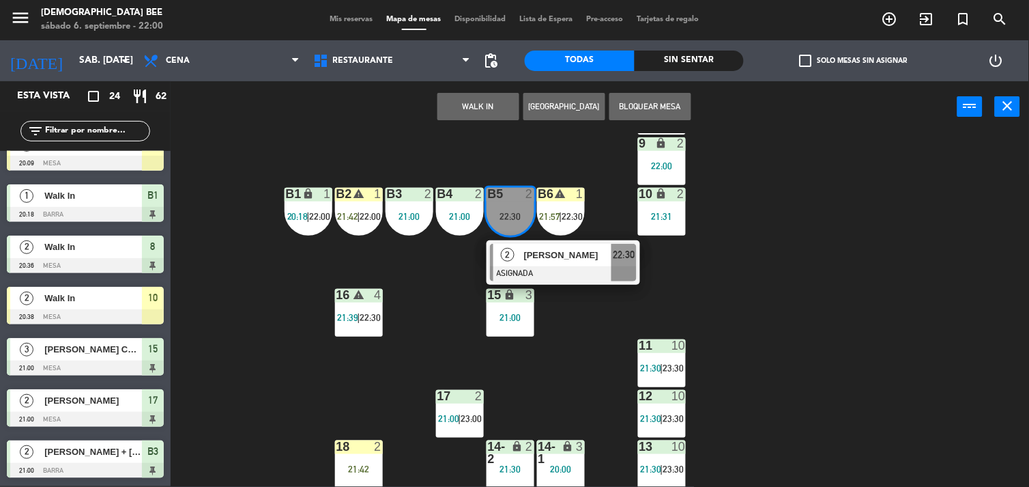
click at [687, 282] on div "7 lock 3 21:17 8 lock 2 20:36 9 lock 2 22:00 B1 lock 1 20:18 | 22:00 B2 warning…" at bounding box center [605, 309] width 848 height 353
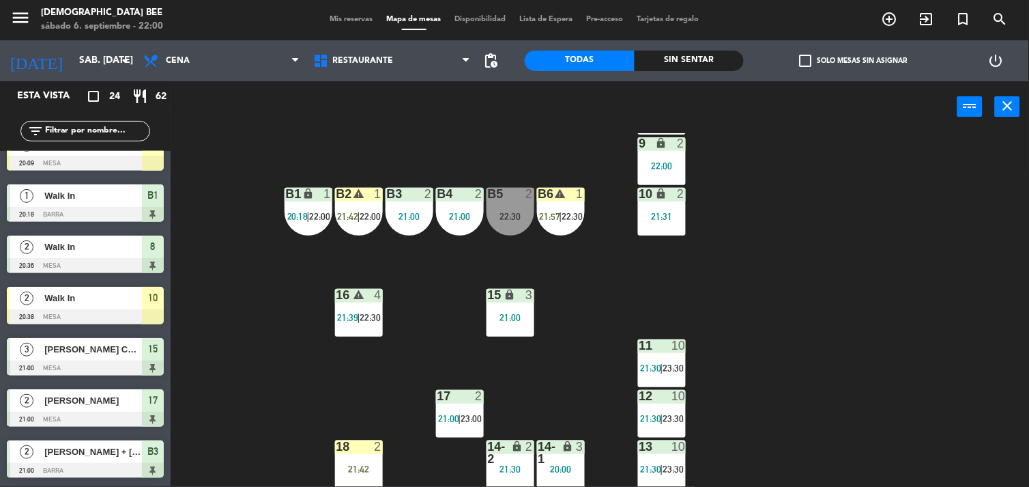
click at [570, 222] on div "B6 warning 1 21:57 | 22:30" at bounding box center [561, 212] width 48 height 48
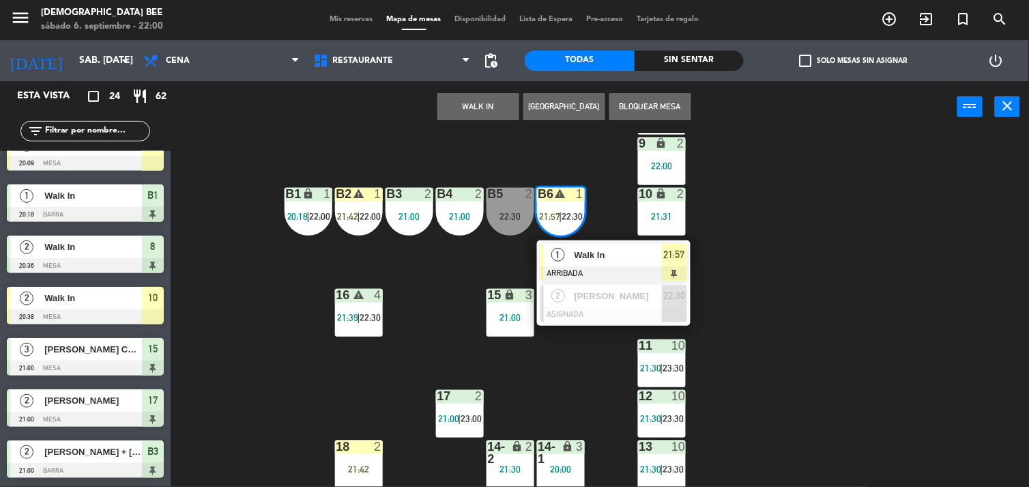
click at [598, 268] on div at bounding box center [613, 273] width 147 height 15
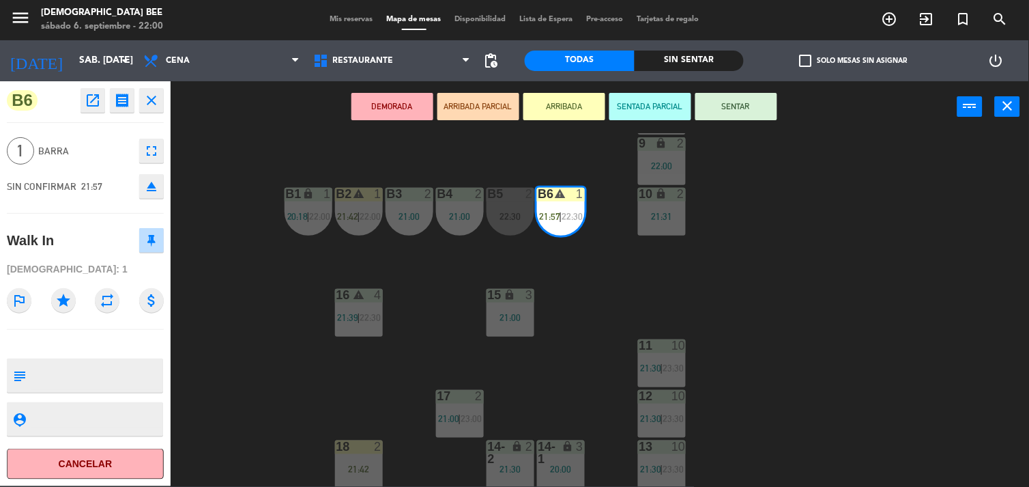
click at [758, 111] on button "SENTAR" at bounding box center [736, 106] width 82 height 27
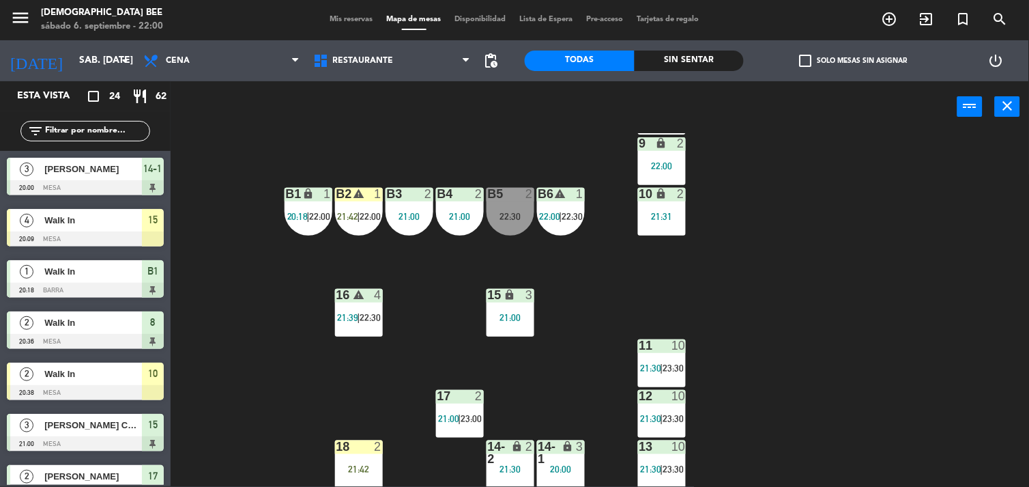
click at [781, 273] on div "7 lock 3 21:17 8 lock 2 20:36 9 lock 2 22:00 B1 lock 1 20:18 | 22:00 B2 warning…" at bounding box center [605, 309] width 848 height 353
click at [557, 211] on span "21:57" at bounding box center [550, 216] width 21 height 11
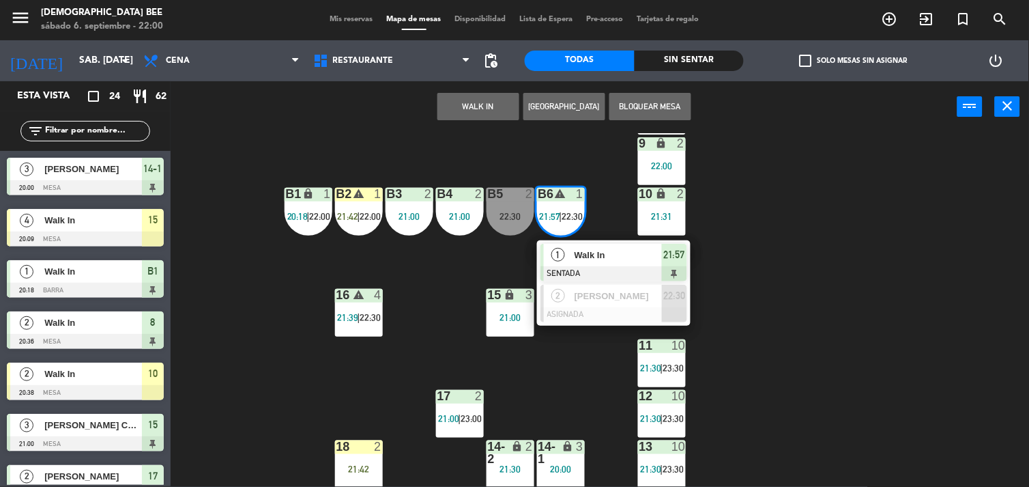
drag, startPoint x: 761, startPoint y: 255, endPoint x: 628, endPoint y: 249, distance: 132.5
click at [761, 255] on div "7 lock 3 21:17 8 lock 2 20:36 9 lock 2 22:00 B1 lock 1 20:18 | 22:00 B2 warning…" at bounding box center [605, 309] width 848 height 353
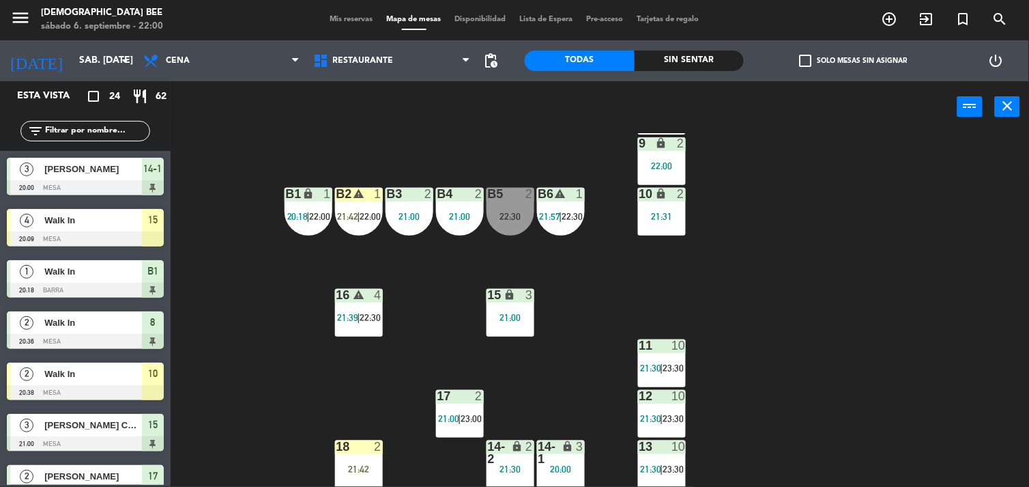
click at [592, 201] on div "7 lock 3 21:17 8 lock 2 20:36 9 lock 2 22:00 B1 lock 1 20:18 | 22:00 B2 warning…" at bounding box center [605, 309] width 848 height 353
click at [553, 227] on div "B6 warning 1 21:57 | 22:30" at bounding box center [561, 212] width 48 height 48
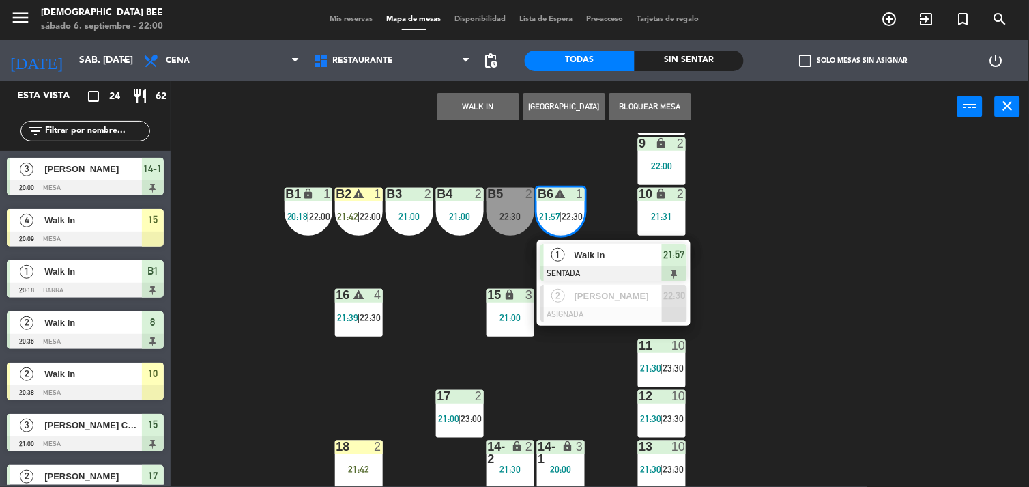
click at [775, 226] on div "7 lock 3 21:17 8 lock 2 20:36 9 lock 2 22:00 B1 lock 1 20:18 | 22:00 B2 warning…" at bounding box center [605, 309] width 848 height 353
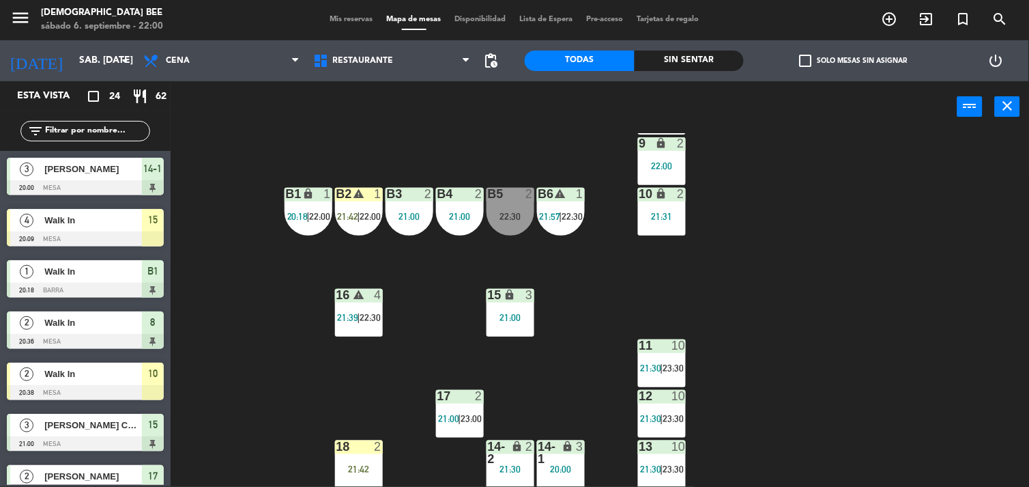
click at [398, 219] on div "21:00" at bounding box center [410, 217] width 48 height 10
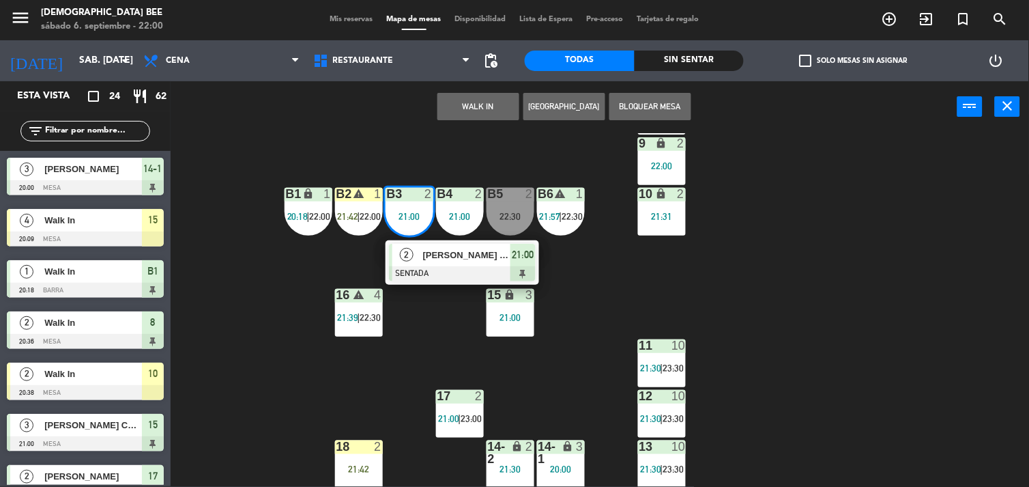
click at [227, 321] on div "7 lock 3 21:17 8 lock 2 20:36 9 lock 2 22:00 B1 lock 1 20:18 | 22:00 B2 warning…" at bounding box center [605, 309] width 848 height 353
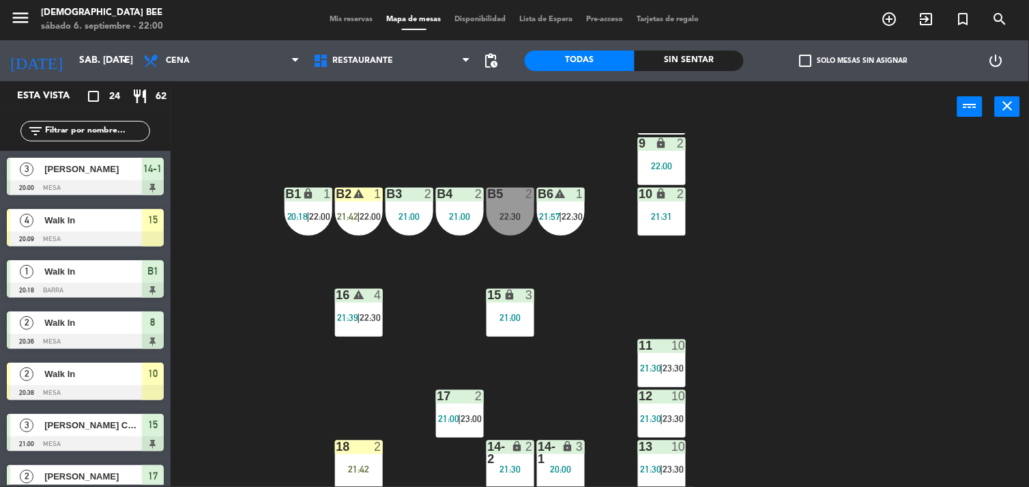
click at [356, 221] on div "B2 warning 1 21:42 | 22:00" at bounding box center [359, 212] width 48 height 48
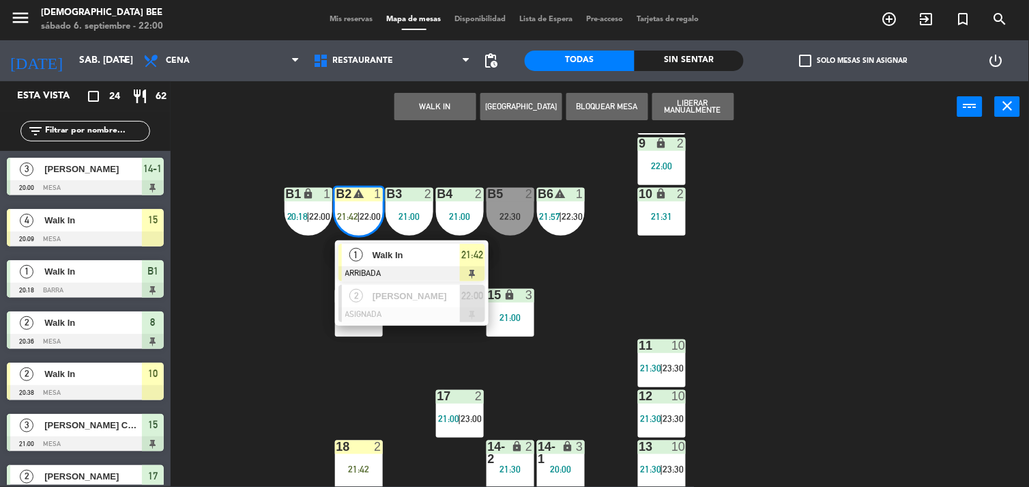
click at [384, 263] on div "Walk In" at bounding box center [415, 255] width 89 height 23
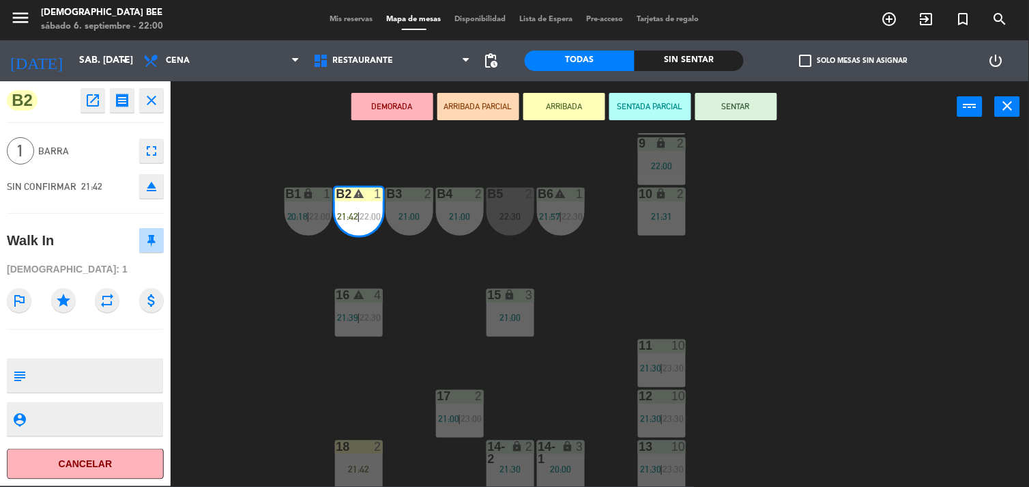
click at [748, 93] on button "SENTAR" at bounding box center [736, 106] width 82 height 27
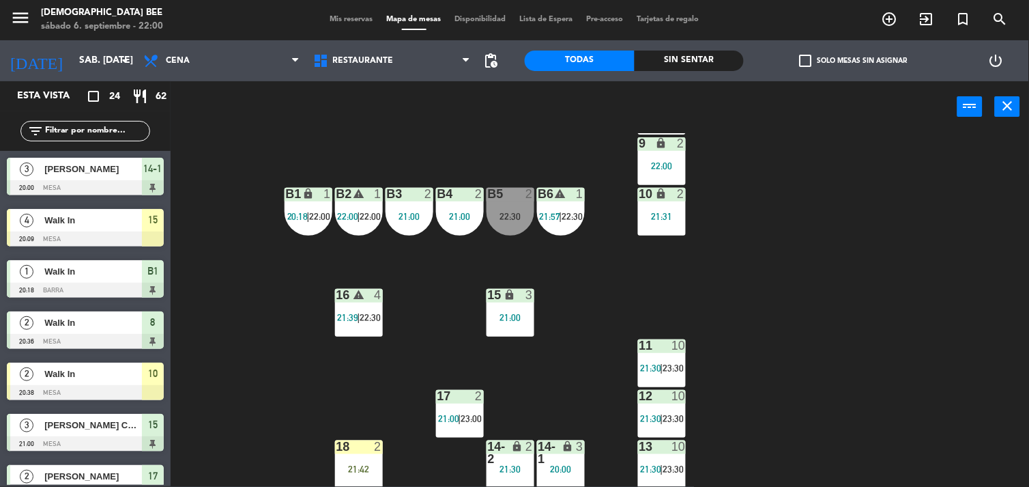
click at [775, 310] on div "7 lock 3 21:17 8 lock 2 20:36 9 lock 2 22:00 B1 lock 1 20:18 | 22:00 B2 warning…" at bounding box center [605, 309] width 848 height 353
click at [259, 209] on div "7 lock 3 21:17 8 lock 2 20:36 9 lock 2 22:00 B1 lock 1 20:18 | 22:00 B2 warning…" at bounding box center [605, 309] width 848 height 353
click at [304, 220] on div "B1 lock 1 20:18 | 22:00" at bounding box center [309, 212] width 48 height 48
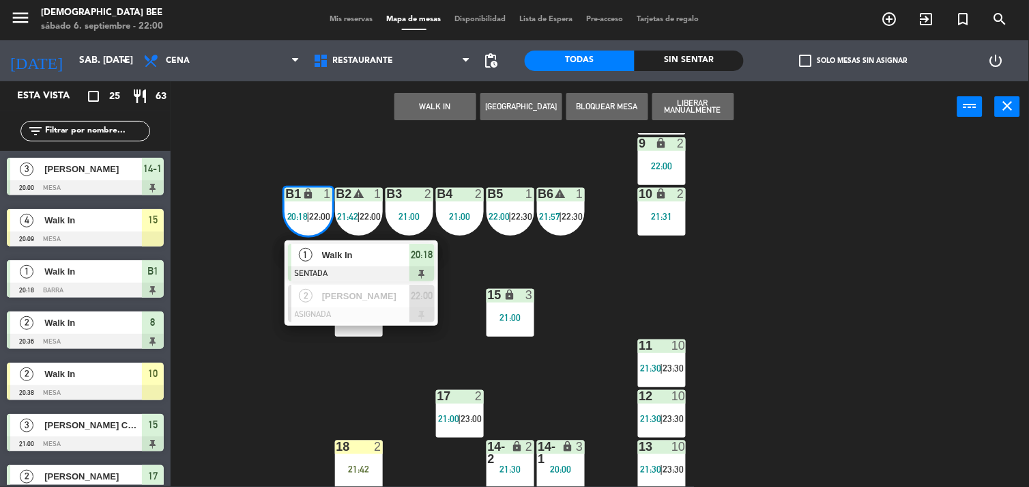
click at [261, 401] on div "7 lock 3 21:17 8 lock 2 20:36 9 lock 2 22:00 B1 lock 1 20:18 | 22:00 1 Walk In …" at bounding box center [605, 309] width 848 height 353
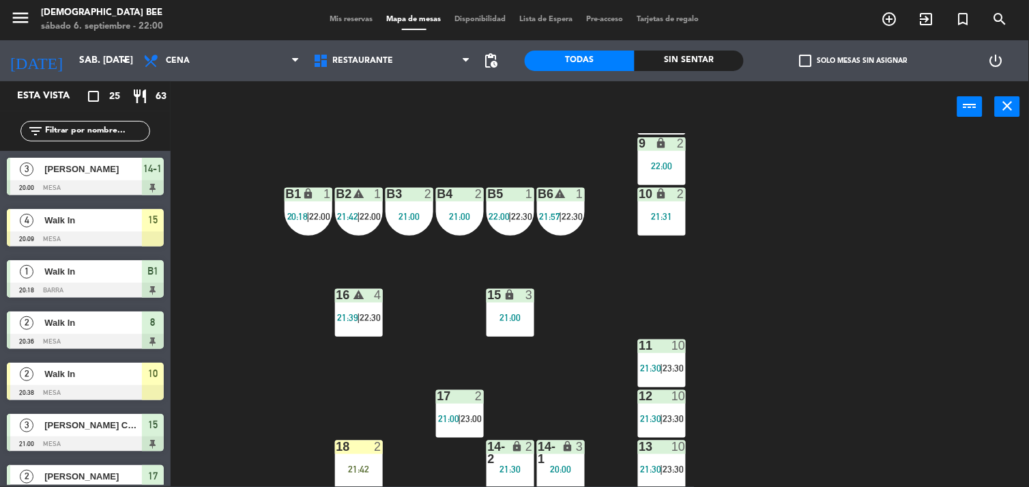
click at [596, 207] on div "7 lock 3 21:17 8 lock 2 20:36 9 lock 2 22:00 B1 lock 1 20:18 | 22:00 B2 warning…" at bounding box center [605, 309] width 848 height 353
click at [338, 216] on span "21:42" at bounding box center [348, 216] width 21 height 11
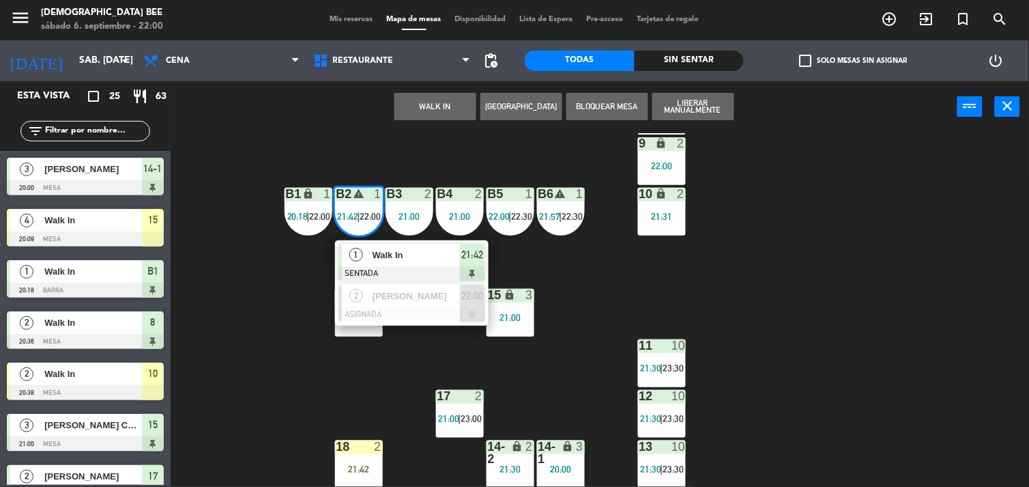
click at [270, 319] on div "7 lock 3 21:17 8 lock 2 20:36 9 lock 2 22:00 B1 lock 1 20:18 | 22:00 B2 warning…" at bounding box center [605, 309] width 848 height 353
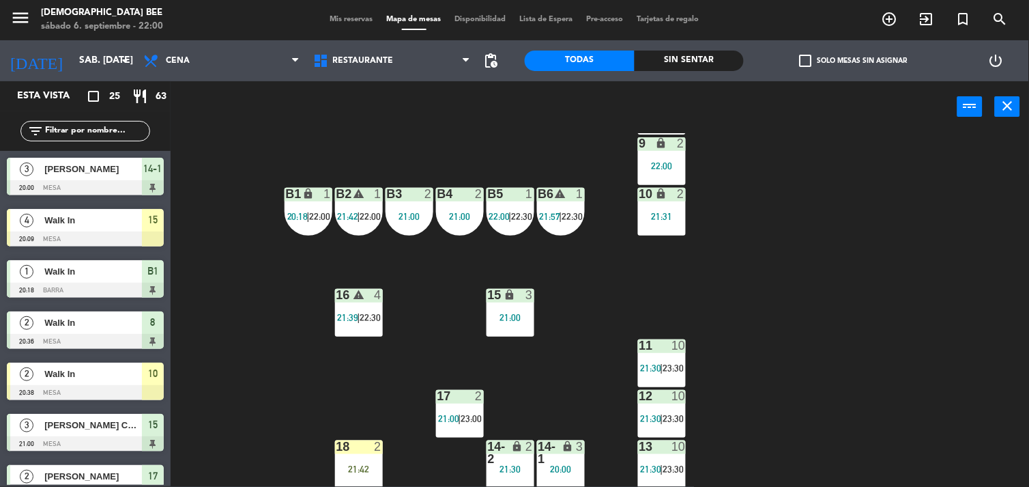
drag, startPoint x: 435, startPoint y: 193, endPoint x: 466, endPoint y: 214, distance: 37.3
click at [437, 193] on div "B4" at bounding box center [437, 194] width 23 height 12
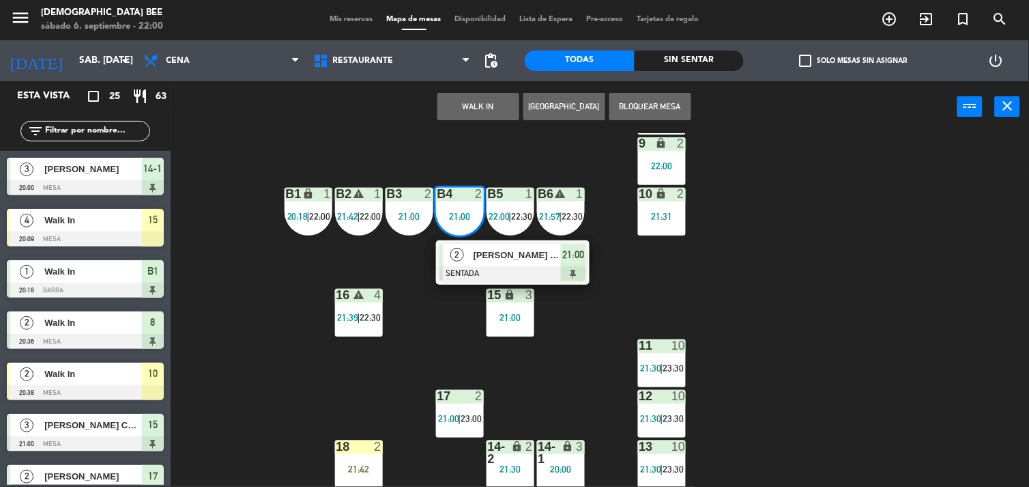
click at [783, 258] on div "7 lock 3 21:17 8 lock 2 20:36 9 lock 2 22:00 B1 lock 1 20:18 | 22:00 B2 warning…" at bounding box center [605, 309] width 848 height 353
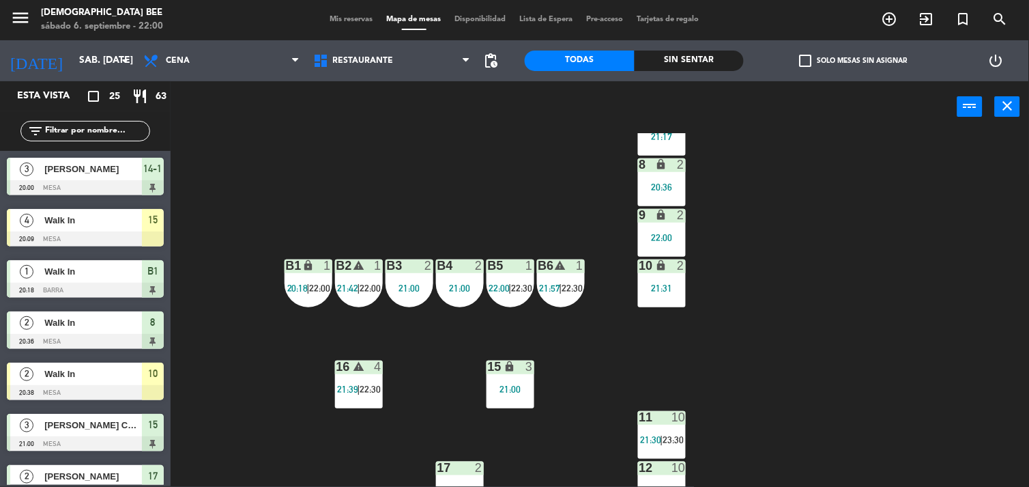
scroll to position [0, 0]
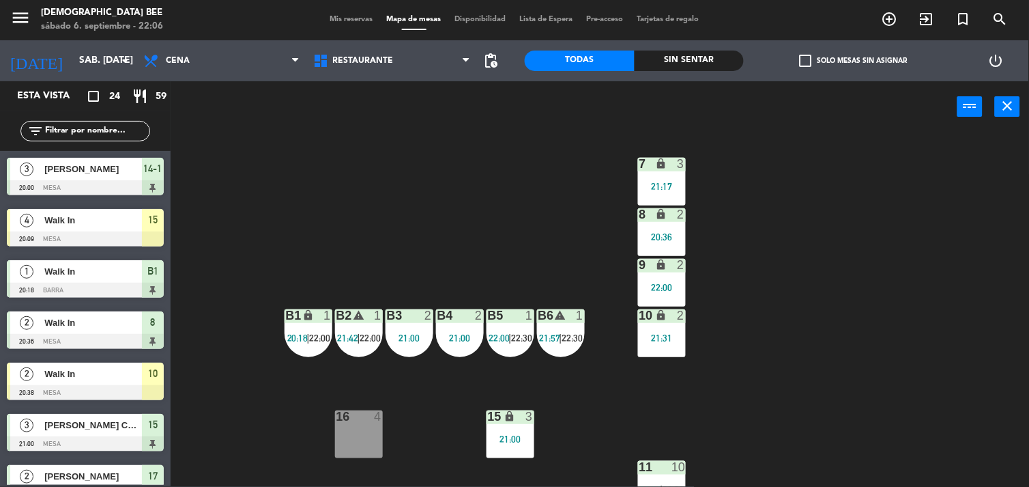
click at [772, 371] on div "7 lock 3 21:17 8 lock 2 20:36 9 lock 2 22:00 B1 lock 1 20:18 | 22:00 B2 warning…" at bounding box center [605, 309] width 848 height 353
click at [988, 210] on div "7 lock 3 21:17 8 lock 2 20:36 9 lock 2 22:00 B1 lock 2 22:00 B2 lock 2 22:00 B3…" at bounding box center [605, 309] width 848 height 353
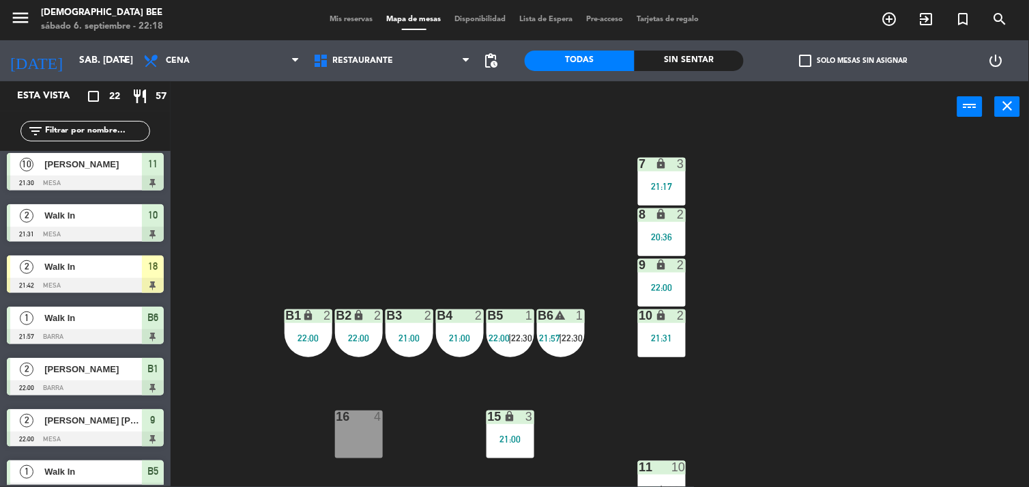
scroll to position [489, 0]
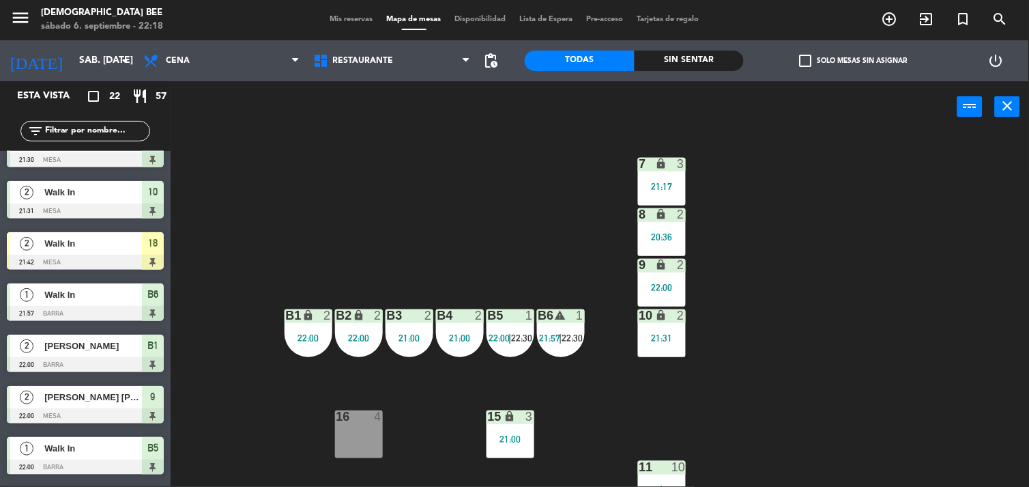
click at [348, 17] on span "Mis reservas" at bounding box center [351, 20] width 57 height 8
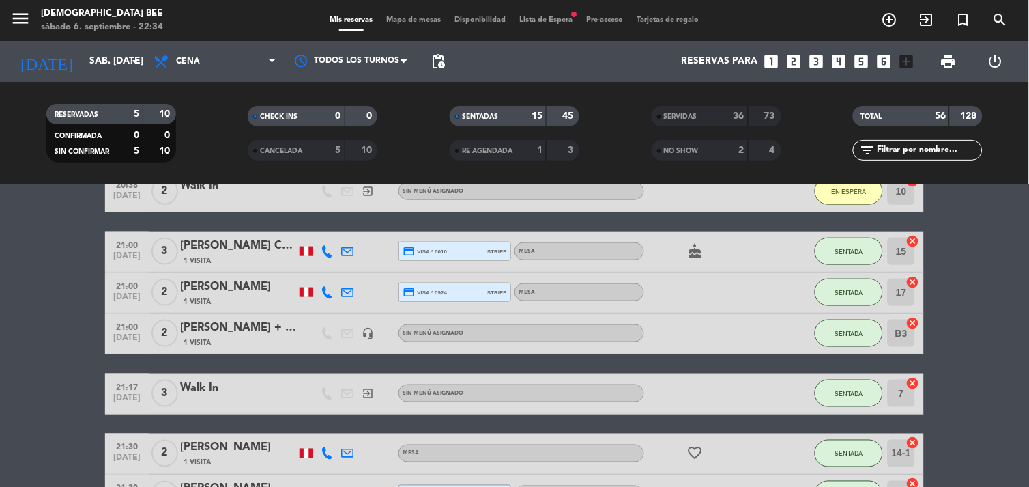
scroll to position [379, 0]
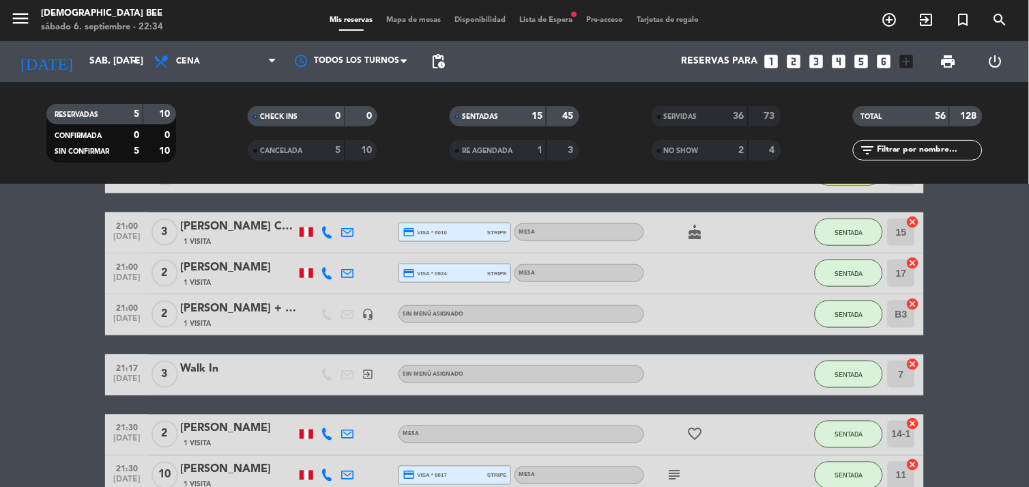
click at [418, 19] on span "Mapa de mesas" at bounding box center [414, 20] width 68 height 8
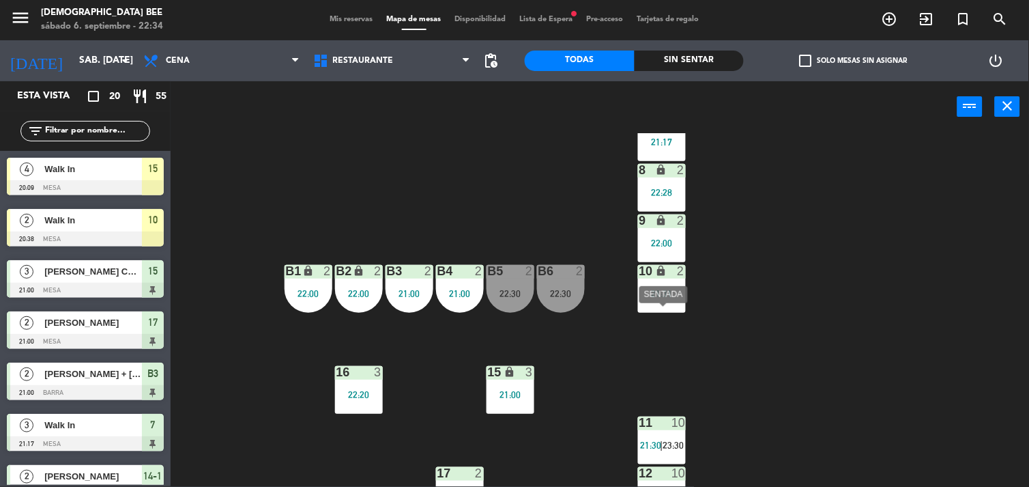
scroll to position [121, 0]
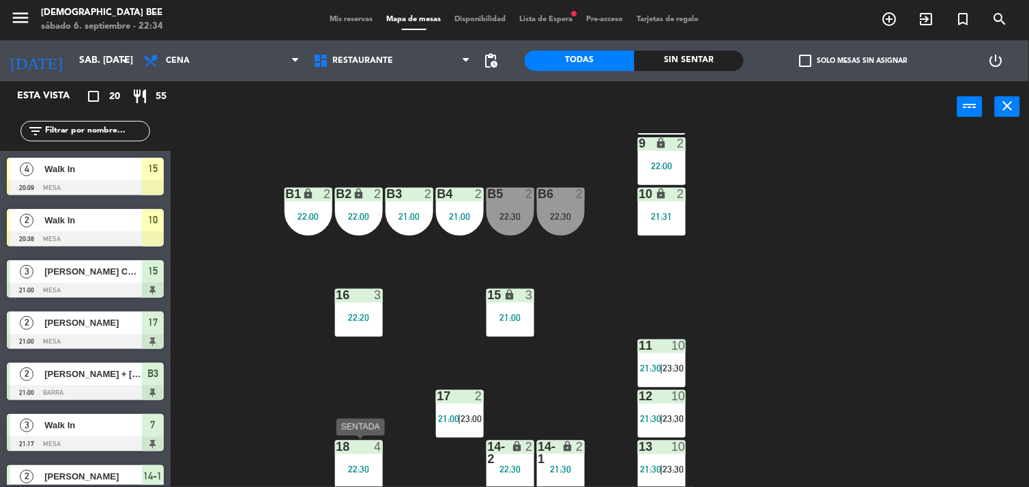
click at [339, 468] on div "22:30" at bounding box center [359, 469] width 48 height 10
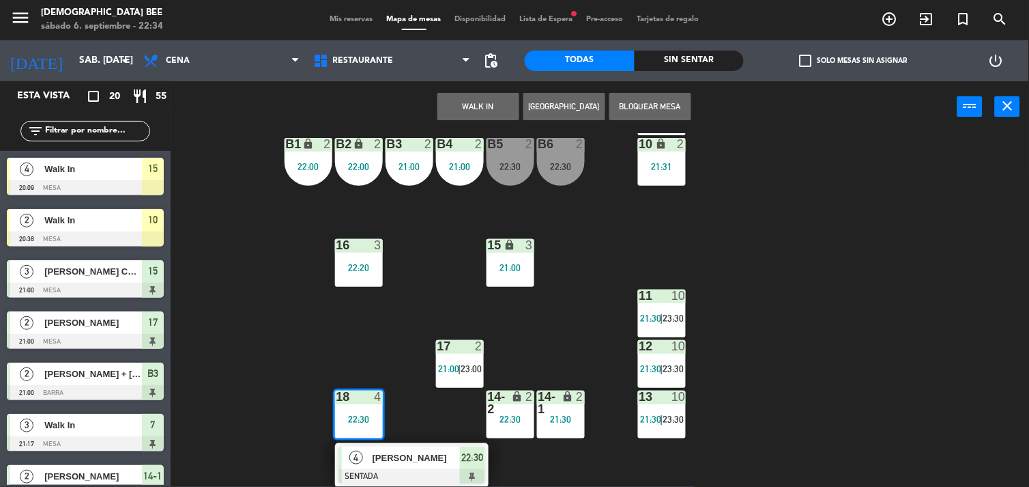
click at [278, 336] on div "7 lock 3 21:17 8 lock 2 22:28 9 lock 2 22:00 B1 lock 2 22:00 B2 lock 2 22:00 B3…" at bounding box center [605, 309] width 848 height 353
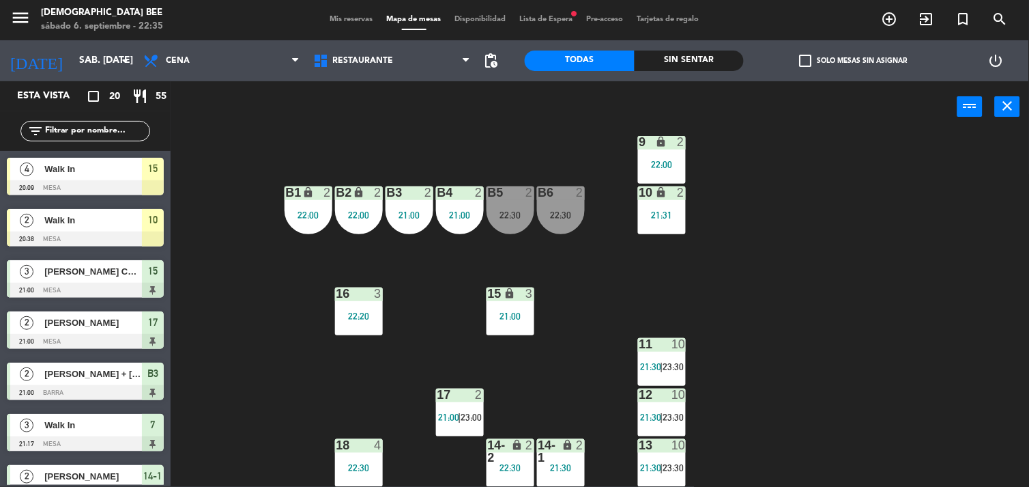
click at [968, 295] on div "7 lock 3 21:17 8 lock 2 22:28 9 lock 2 22:00 B1 lock 2 22:00 B2 lock 2 22:00 B3…" at bounding box center [605, 309] width 848 height 353
click at [340, 465] on div "22:30" at bounding box center [359, 468] width 48 height 10
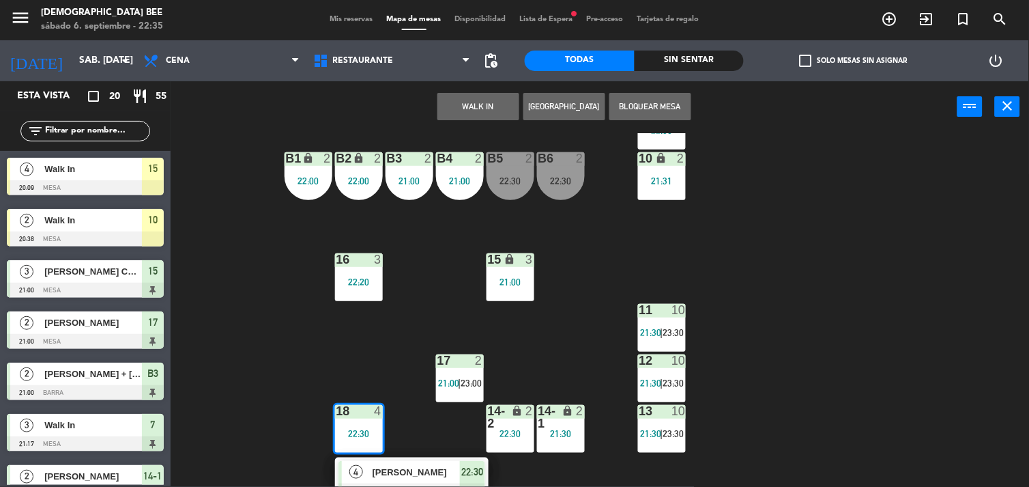
scroll to position [171, 0]
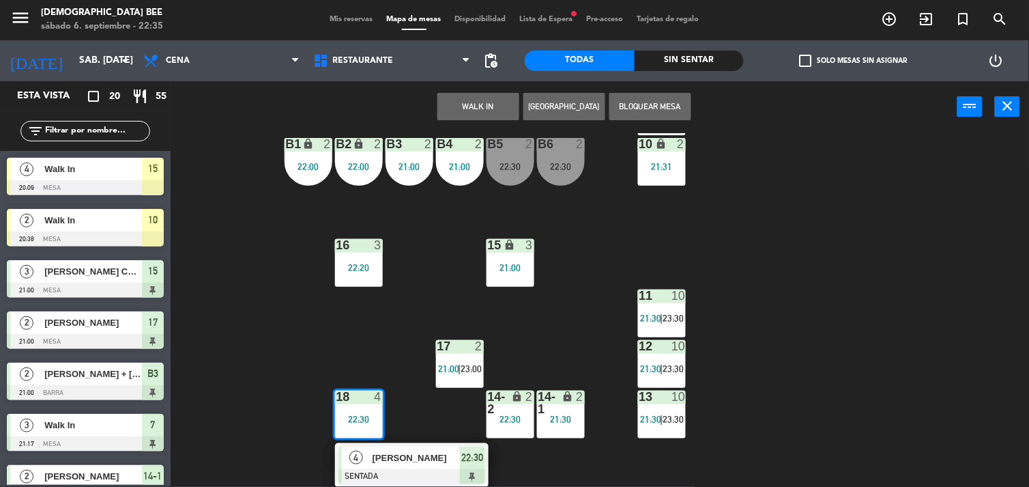
click at [529, 157] on div "B5 2 22:30" at bounding box center [511, 162] width 48 height 48
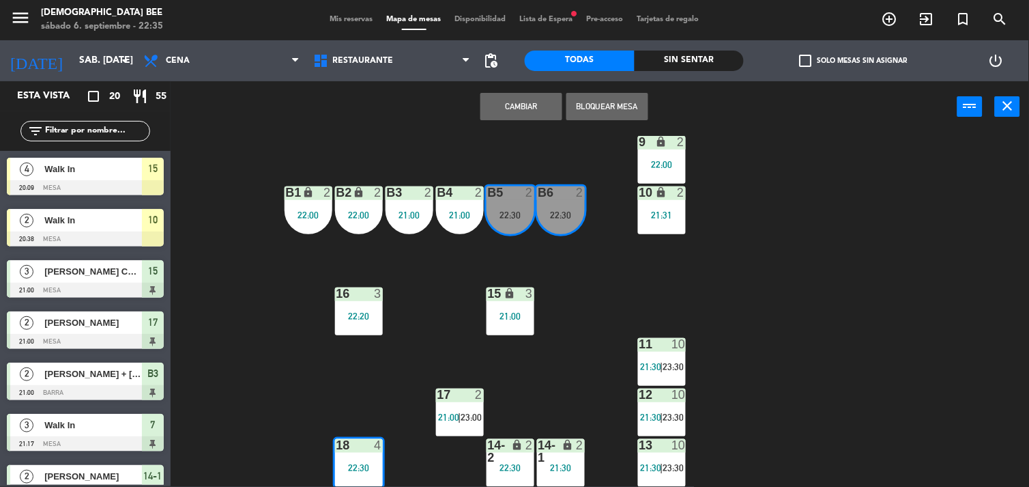
scroll to position [123, 0]
click at [799, 392] on div "7 lock 3 21:17 8 lock 2 22:28 9 lock 2 22:00 B1 lock 2 22:00 B2 lock 2 22:00 B3…" at bounding box center [605, 309] width 848 height 353
